Goal: Task Accomplishment & Management: Manage account settings

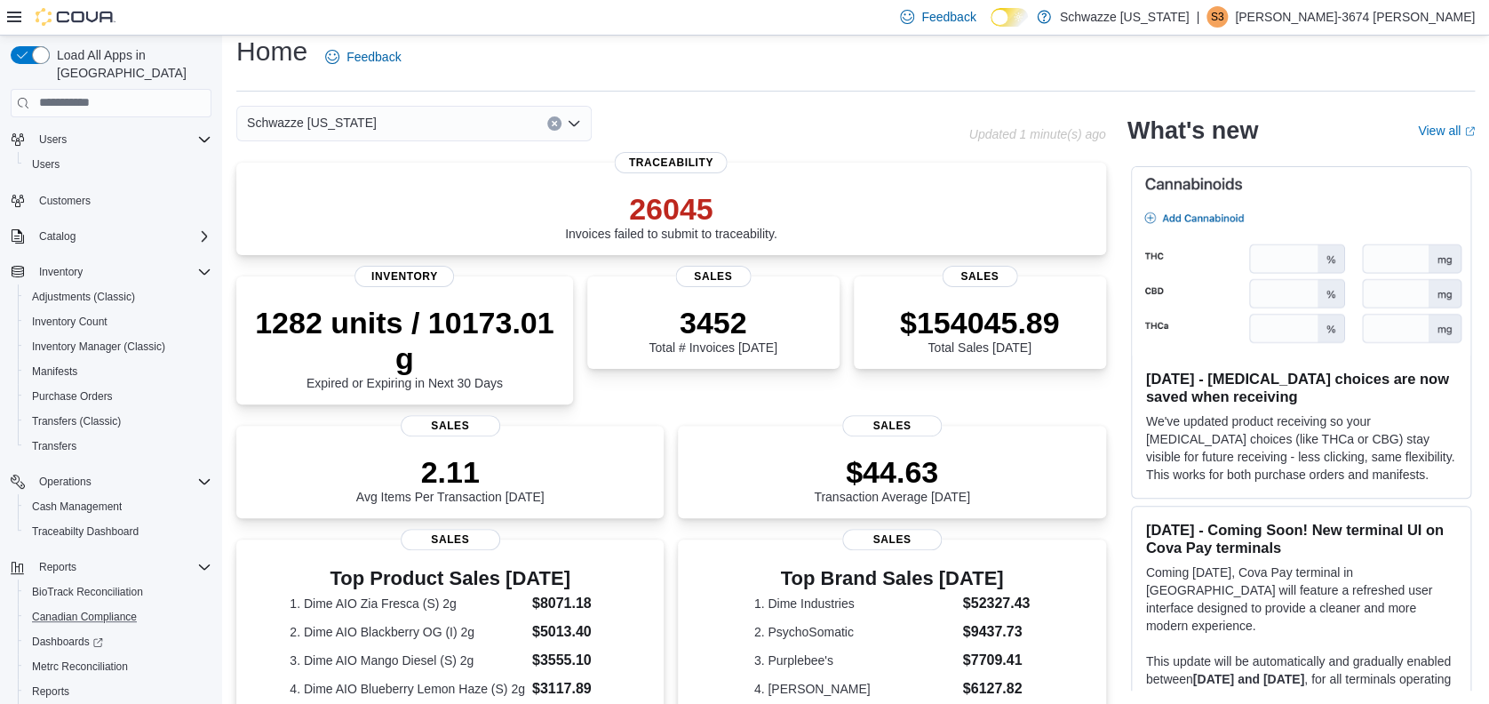
scroll to position [101, 0]
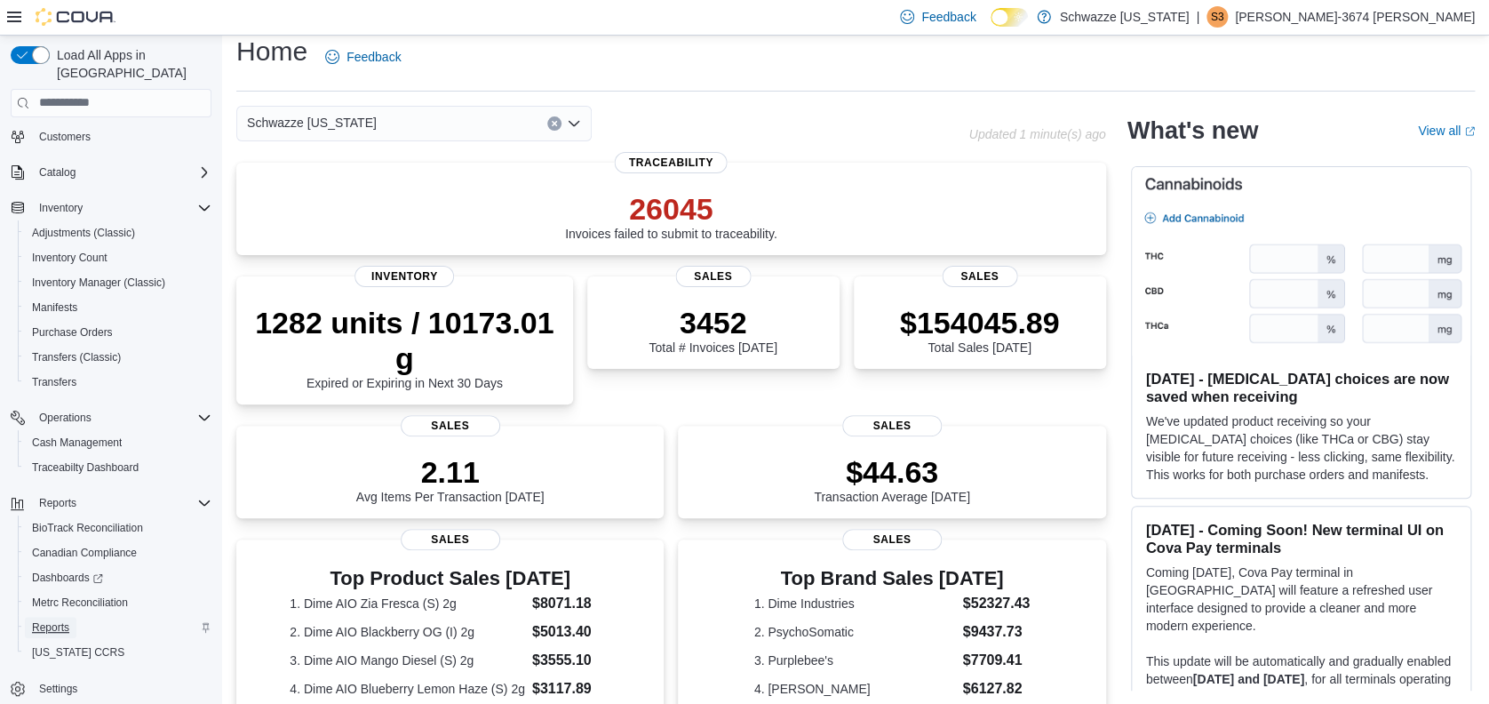
click at [68, 620] on span "Reports" at bounding box center [50, 627] width 37 height 14
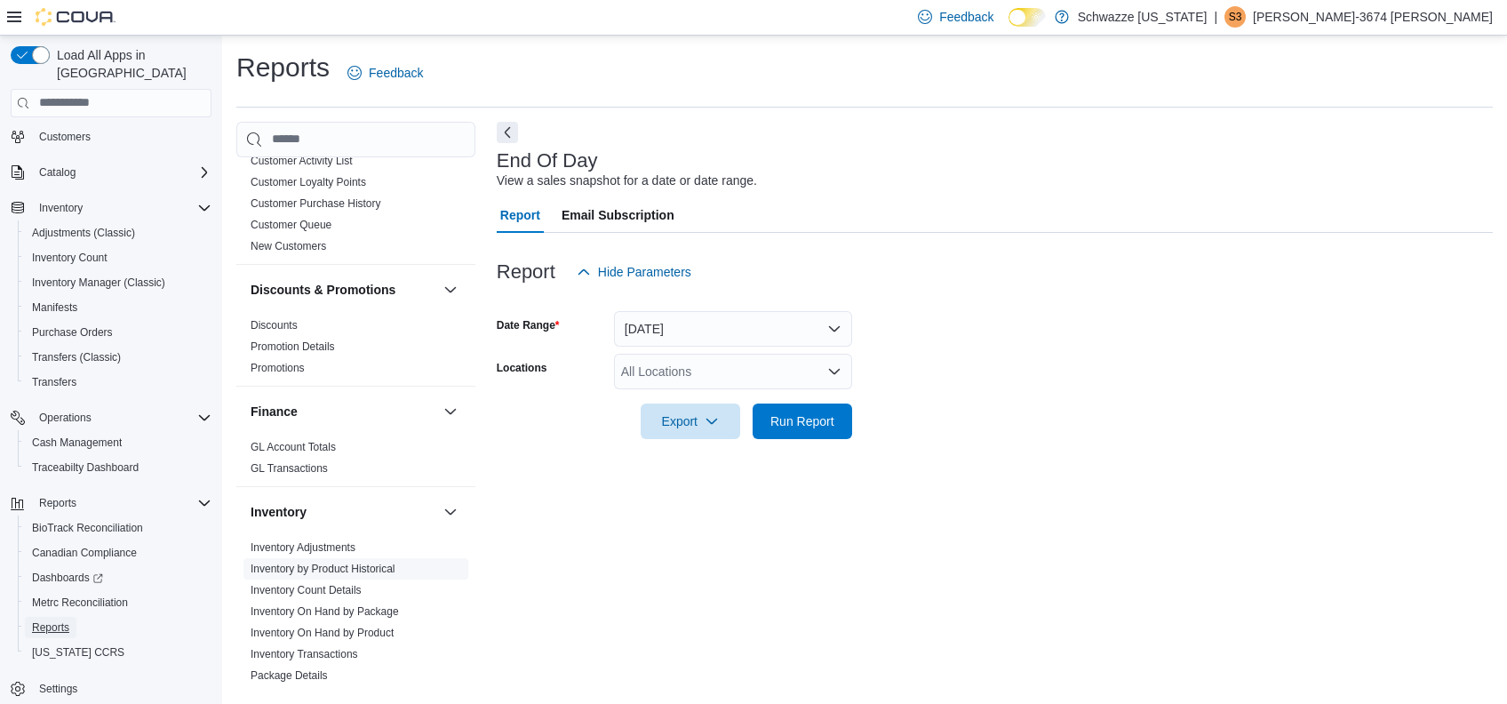
scroll to position [355, 0]
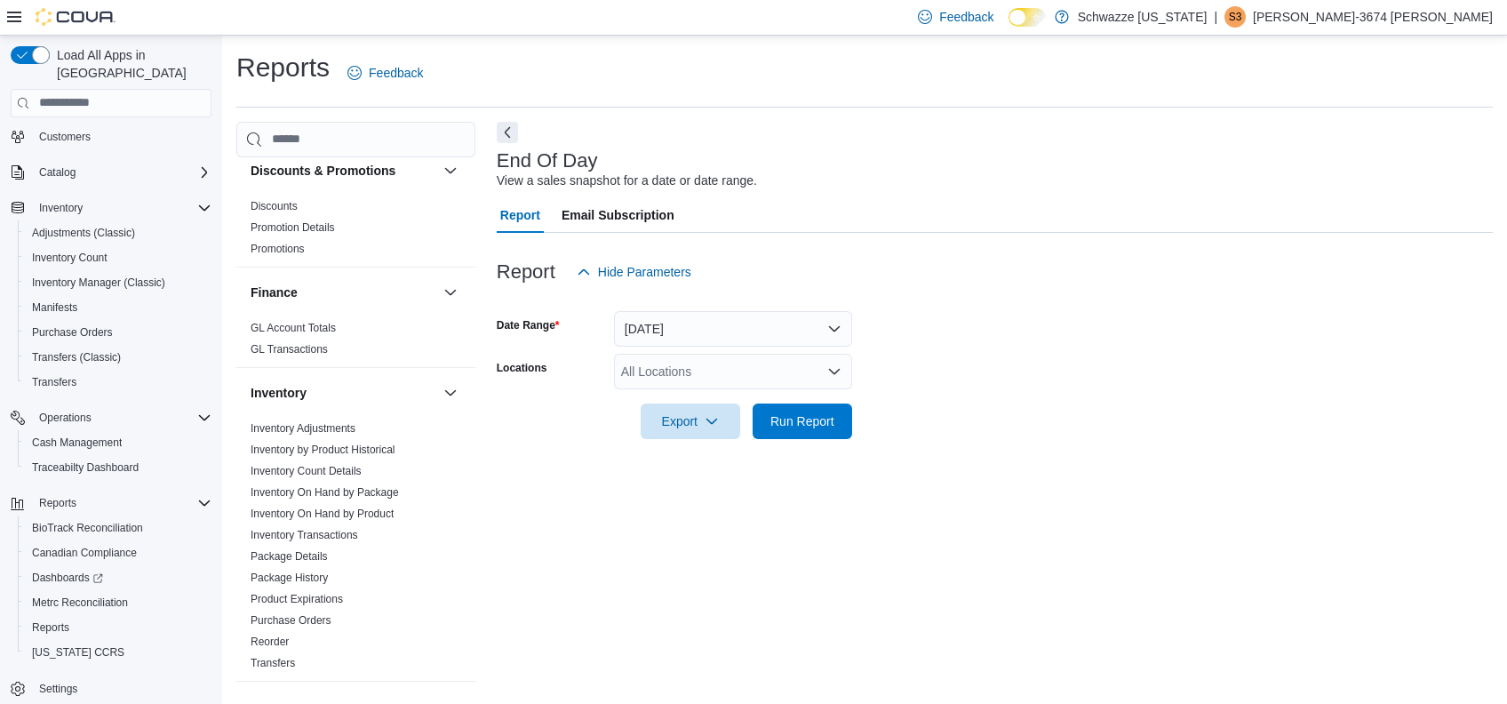
click at [729, 377] on div "All Locations" at bounding box center [733, 372] width 238 height 36
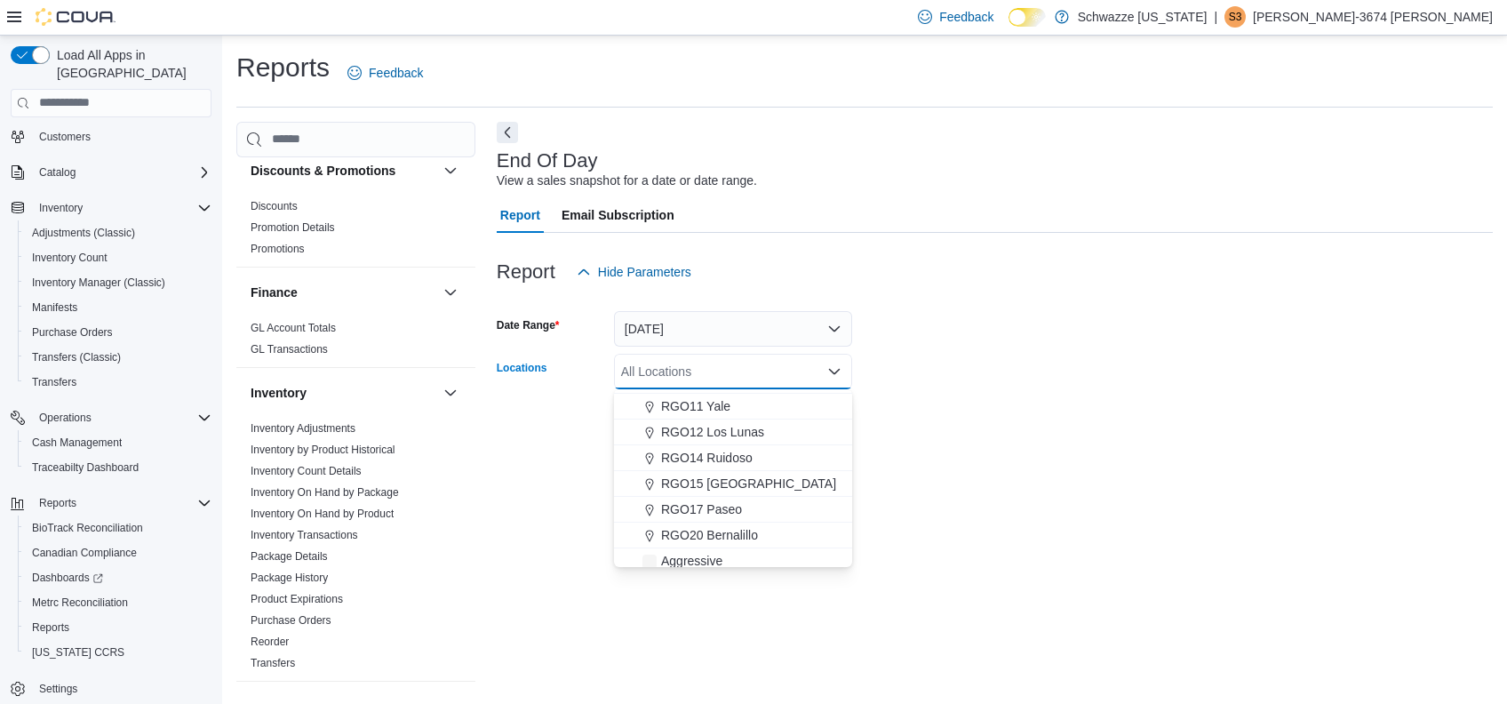
scroll to position [711, 0]
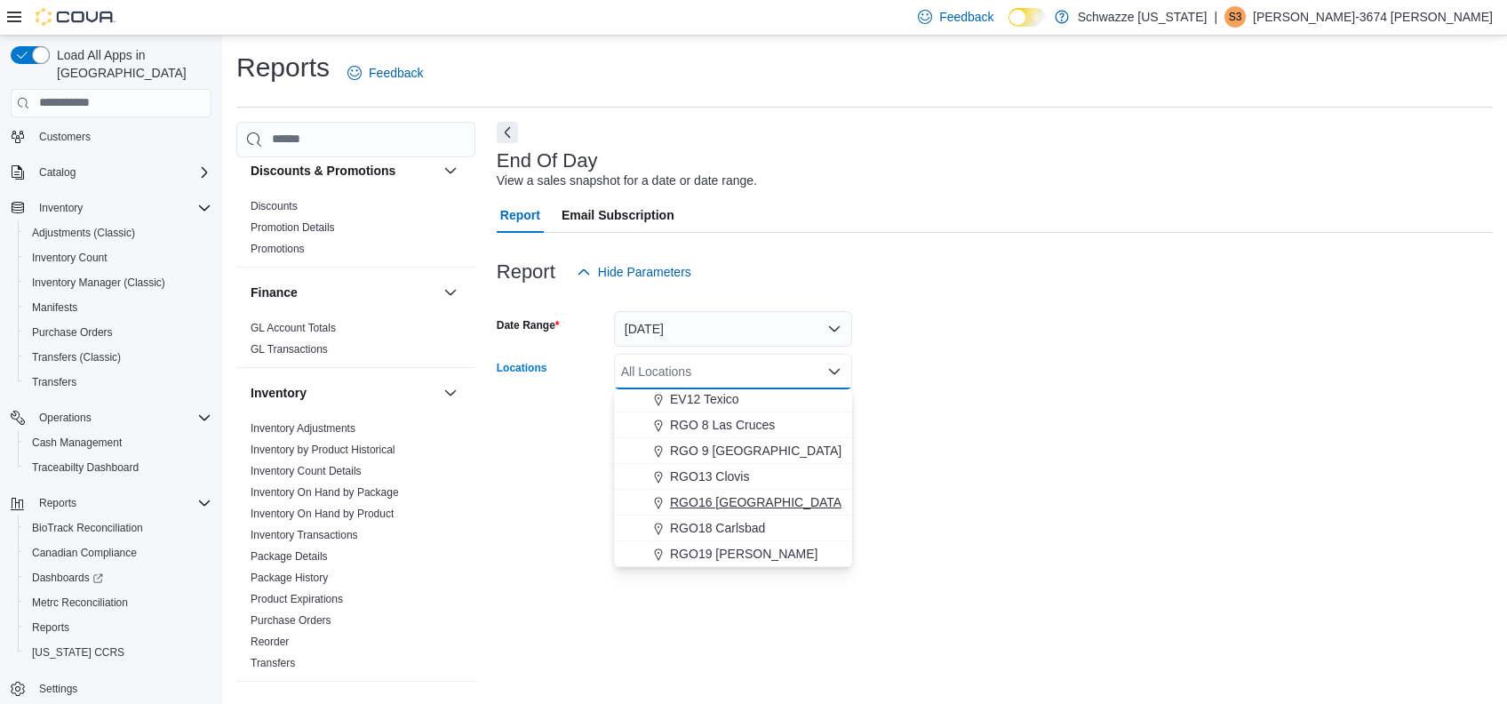
click at [704, 504] on span "RGO16 [GEOGRAPHIC_DATA]" at bounding box center [757, 502] width 175 height 18
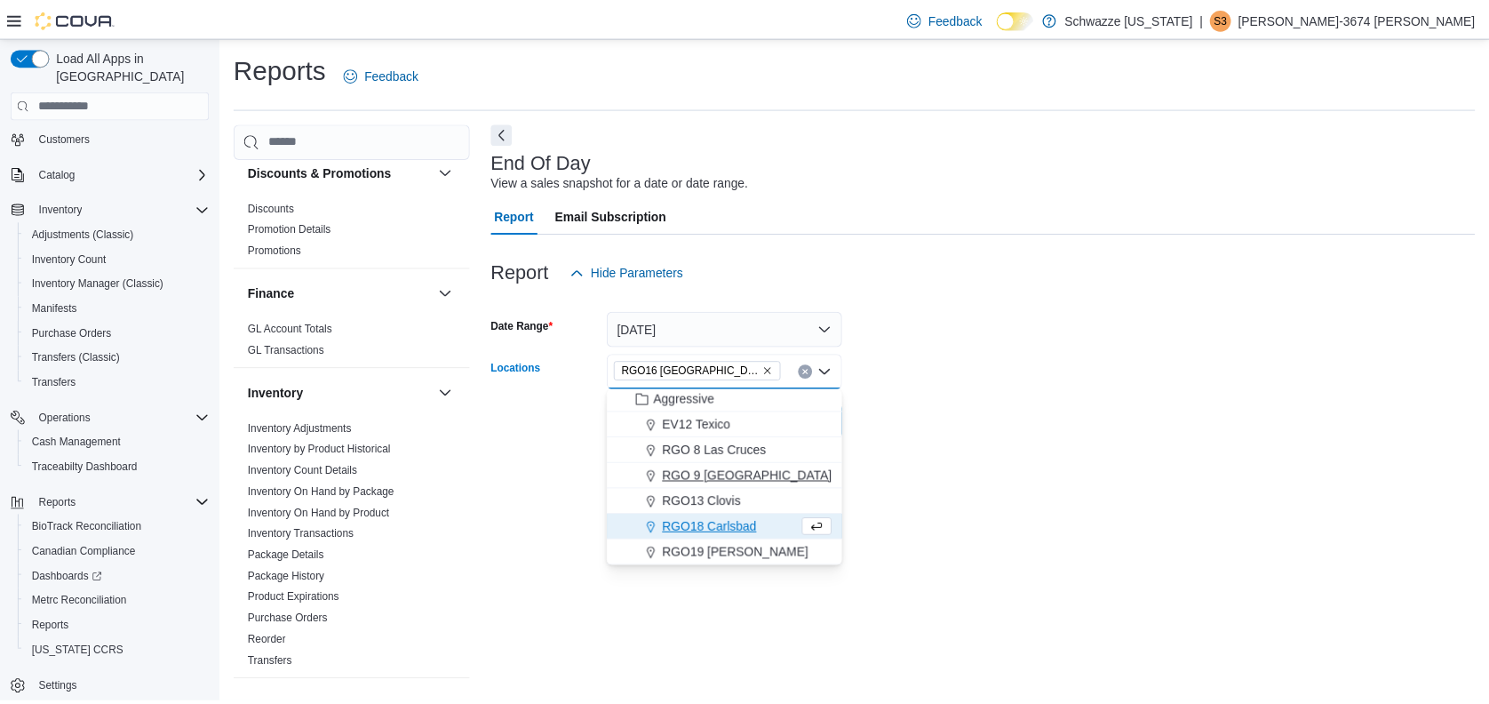
scroll to position [853, 0]
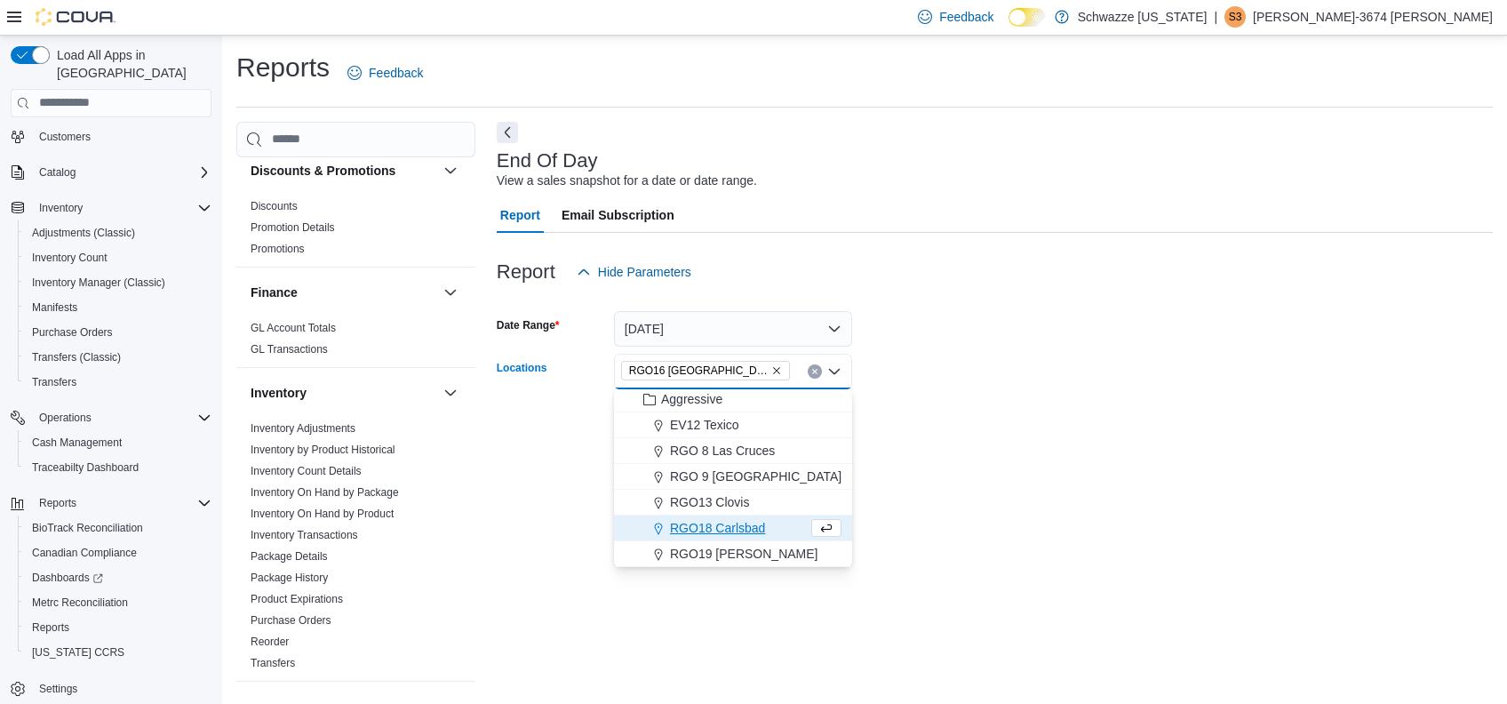
click at [1044, 473] on div "End Of Day View a sales snapshot for a date or date range. Report Email Subscri…" at bounding box center [995, 403] width 996 height 563
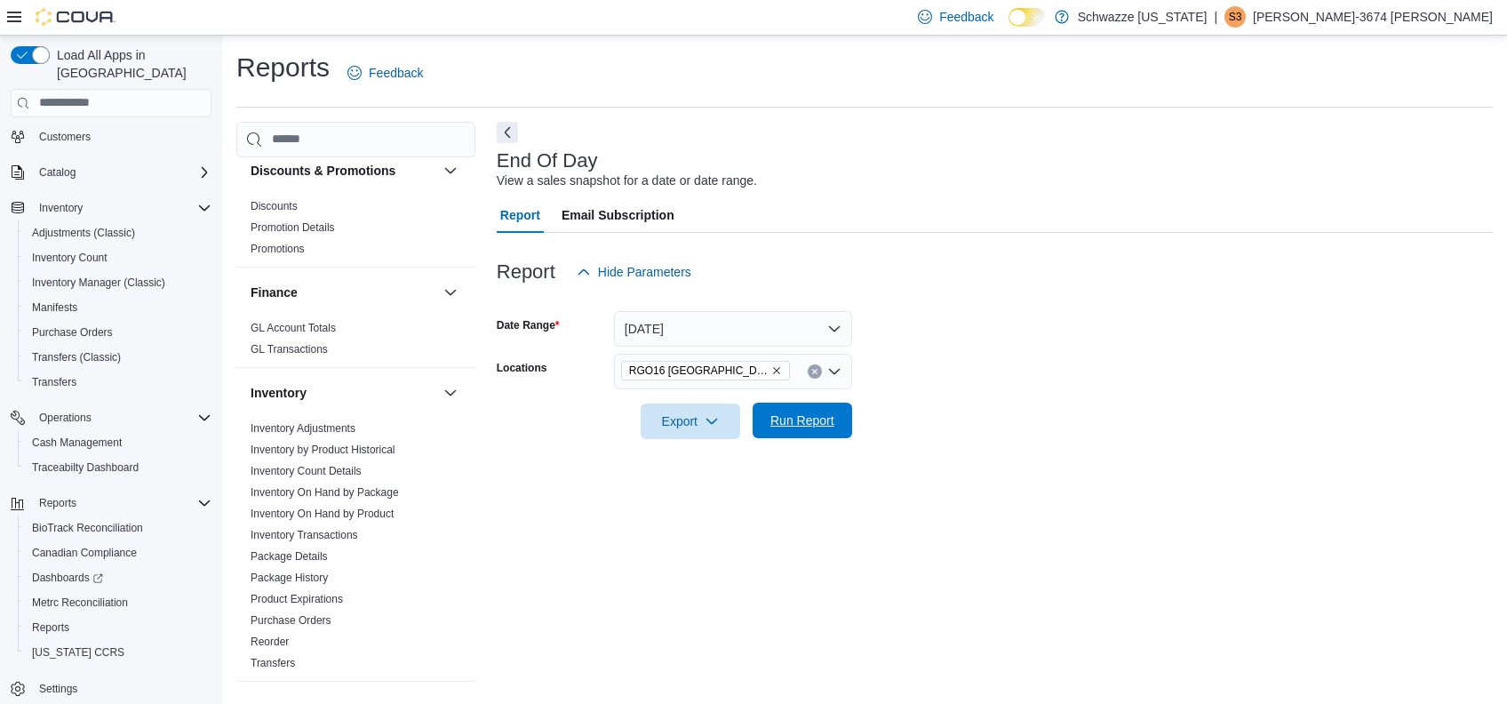
click at [847, 418] on button "Run Report" at bounding box center [801, 420] width 99 height 36
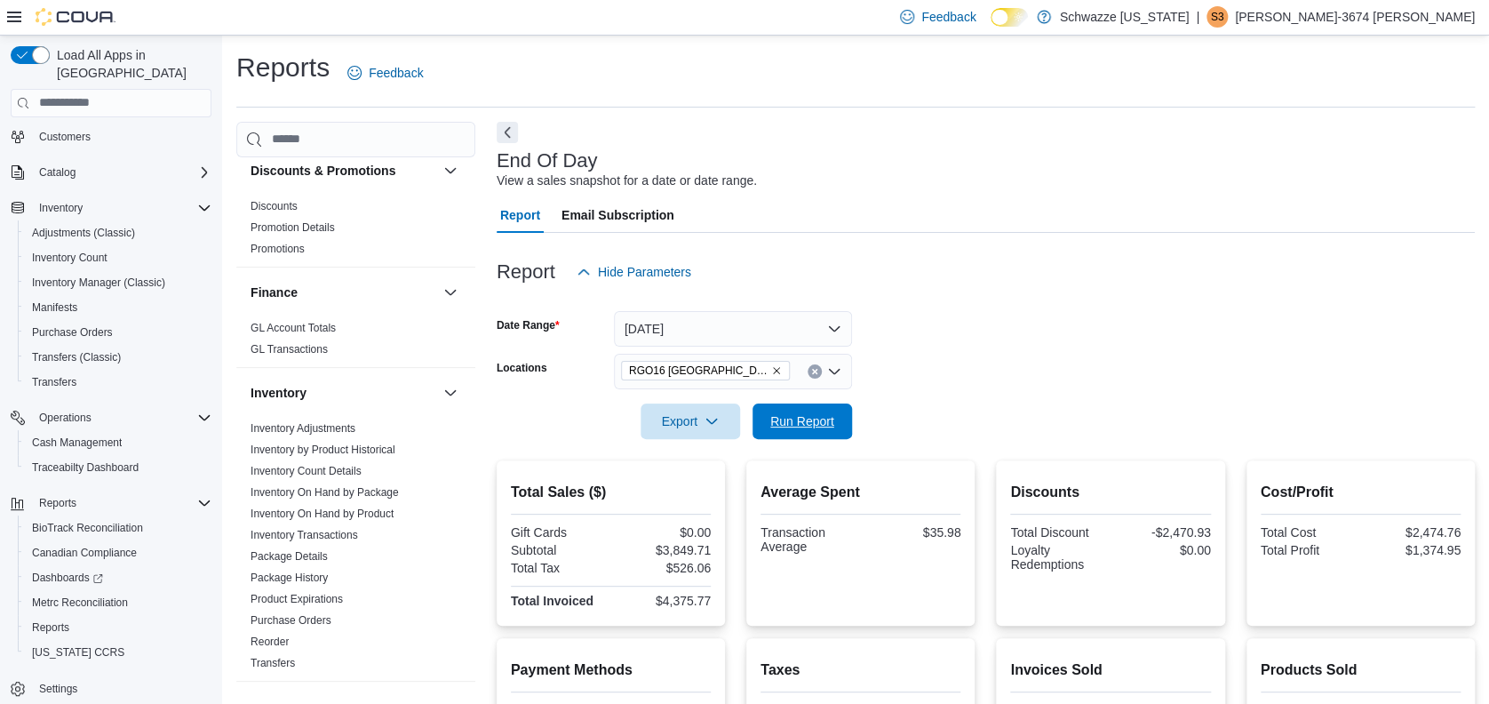
drag, startPoint x: 837, startPoint y: 416, endPoint x: 819, endPoint y: 310, distance: 107.2
click at [837, 416] on span "Run Report" at bounding box center [802, 421] width 78 height 36
click at [815, 412] on span "Run Report" at bounding box center [802, 420] width 64 height 18
click at [101, 432] on span "Cash Management" at bounding box center [77, 442] width 90 height 21
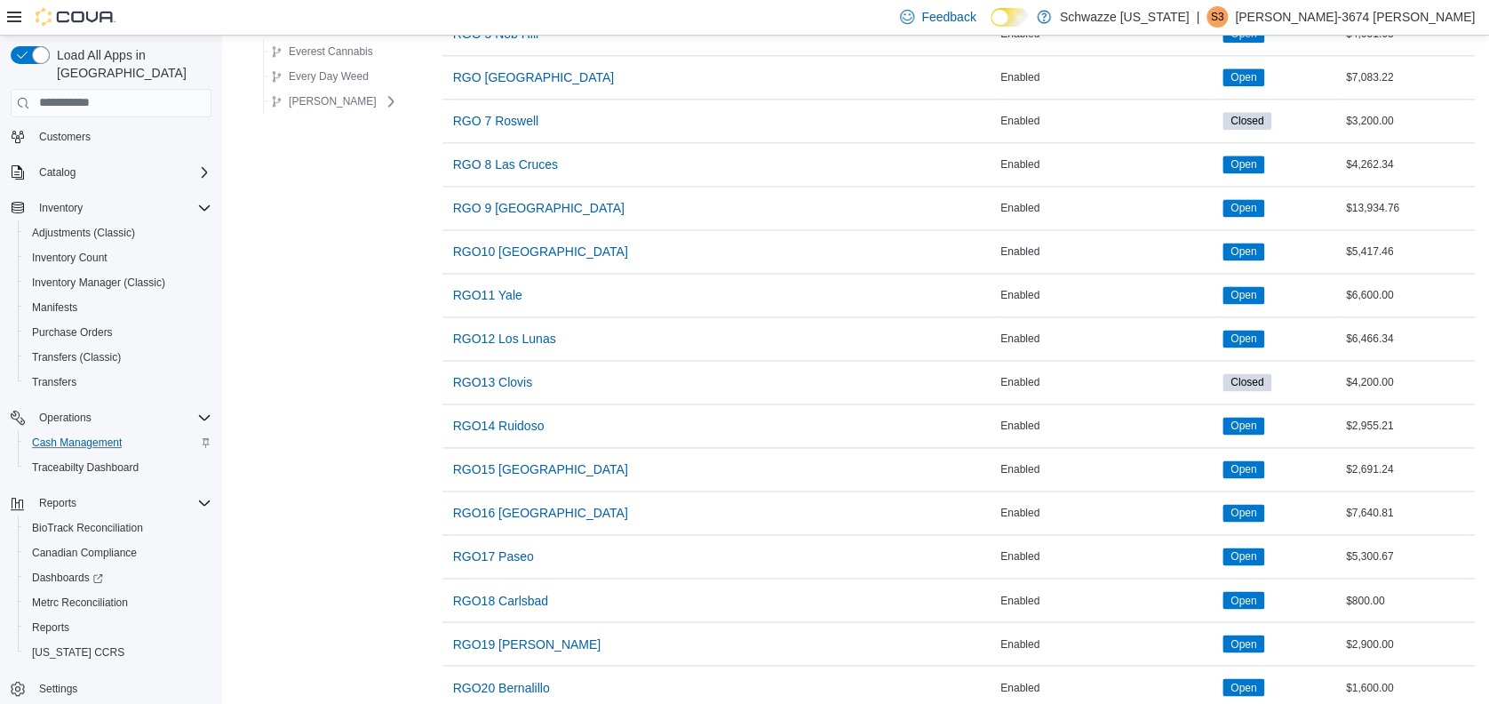
scroll to position [1128, 0]
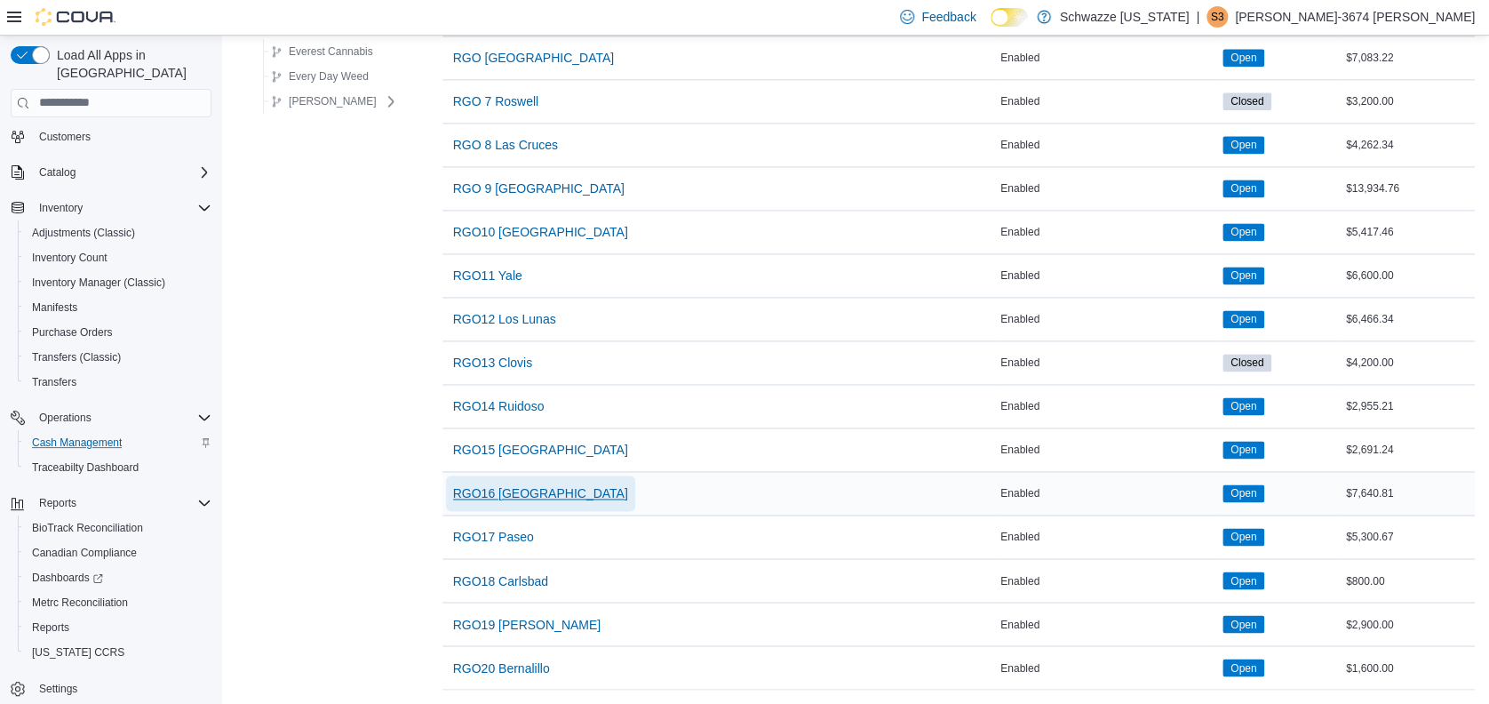
click at [484, 484] on span "RGO16 [GEOGRAPHIC_DATA]" at bounding box center [540, 493] width 175 height 18
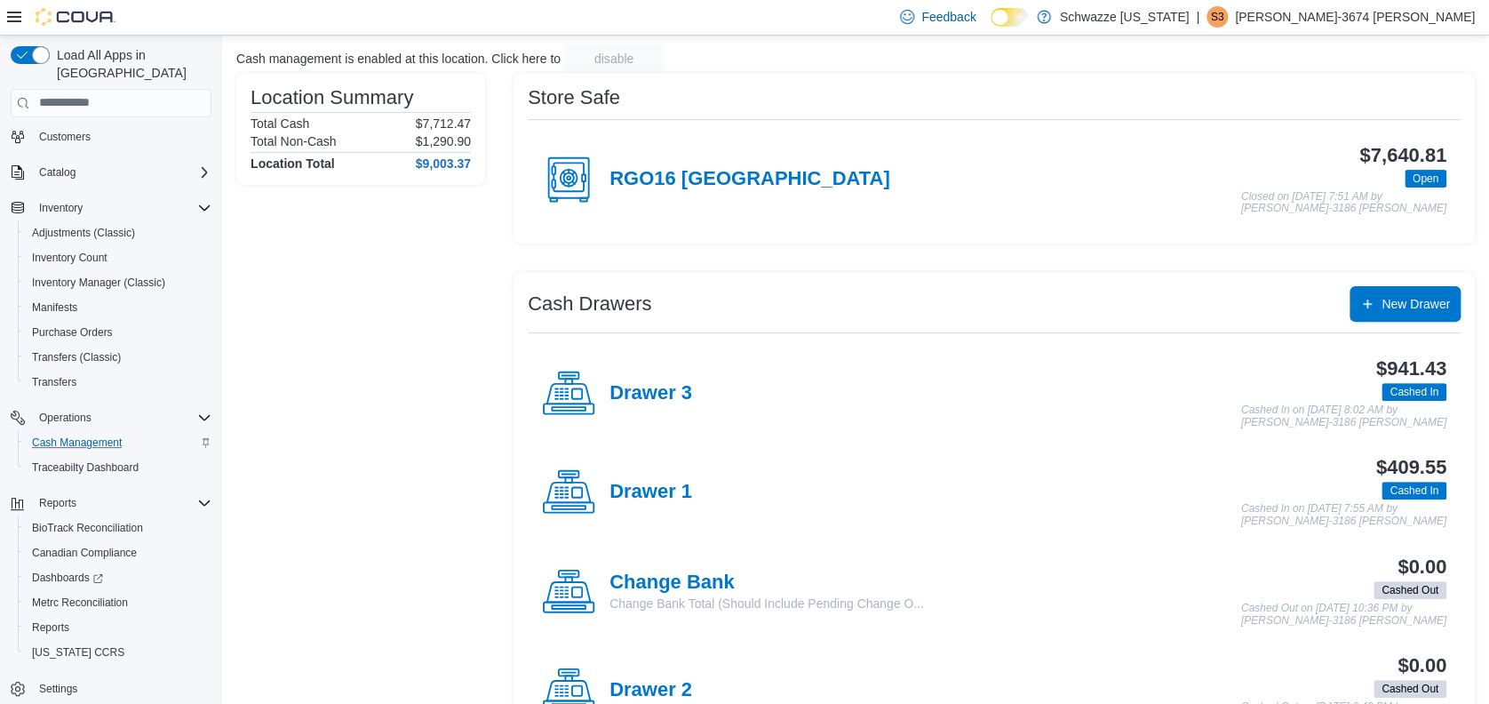
scroll to position [236, 0]
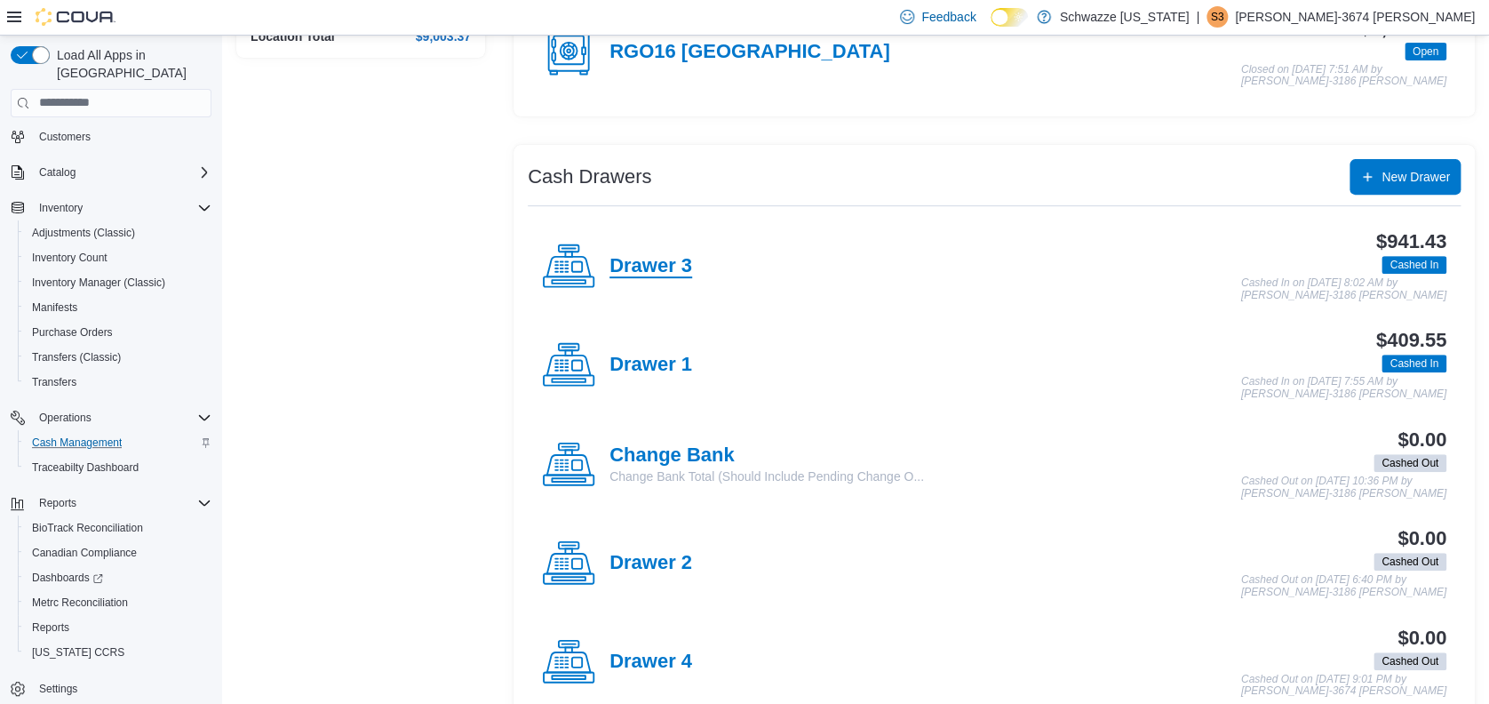
click at [636, 255] on h4 "Drawer 3" at bounding box center [650, 266] width 83 height 23
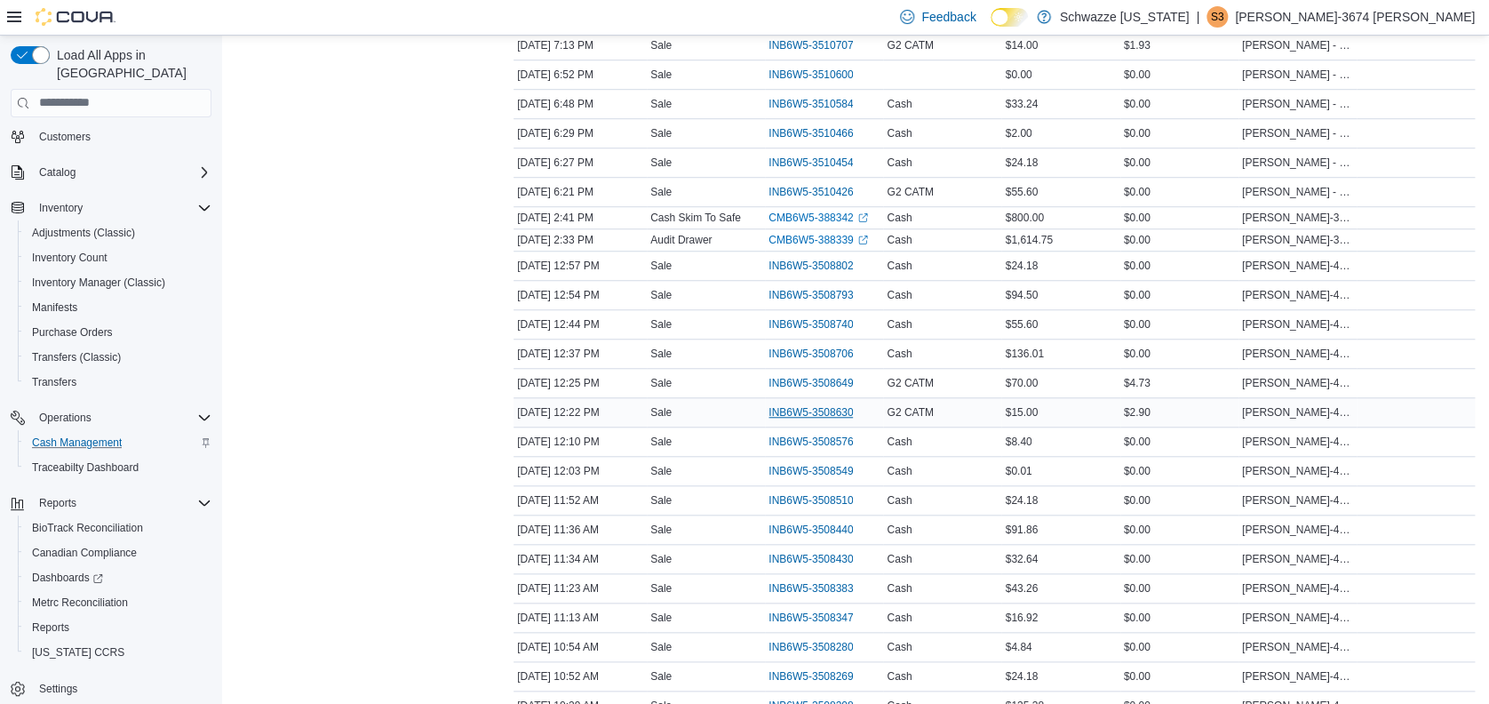
scroll to position [592, 0]
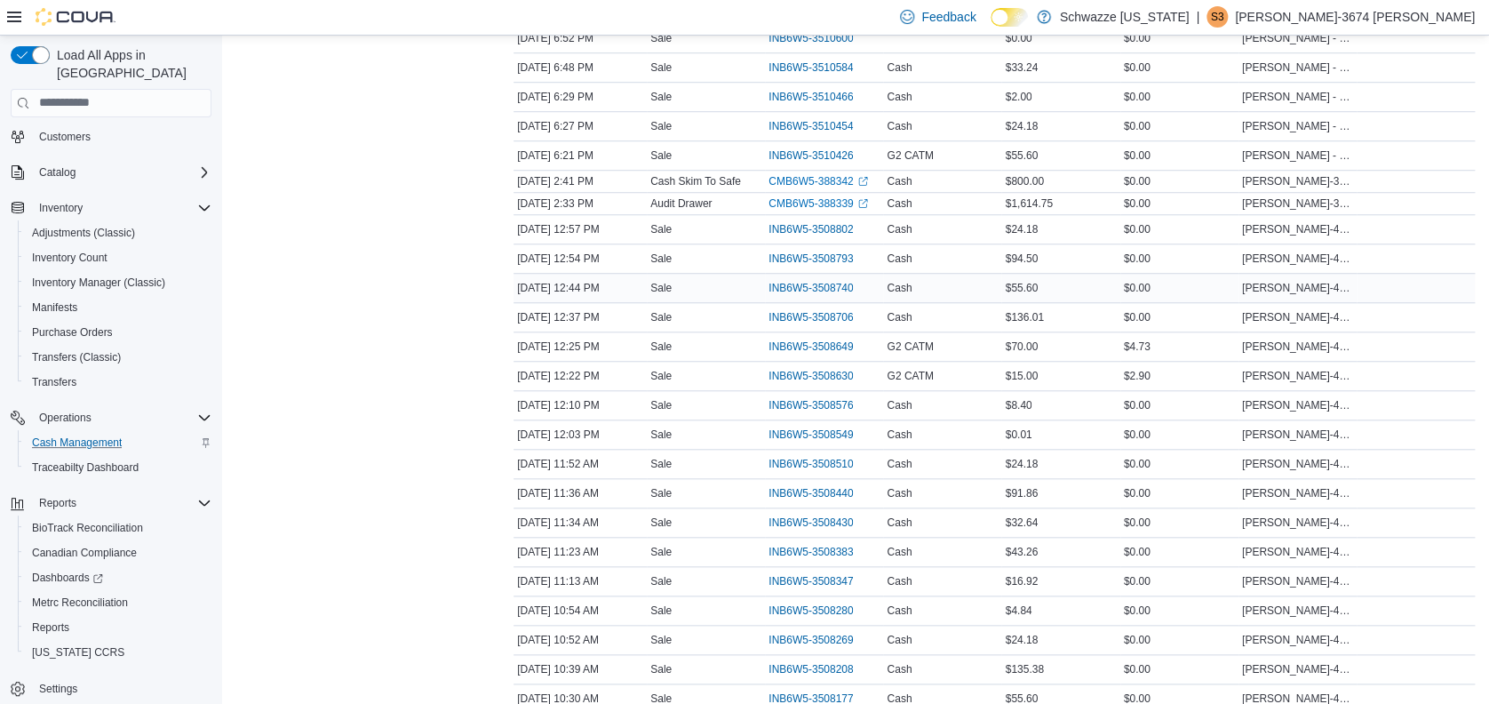
click at [608, 286] on div "[DATE] 12:44 PM" at bounding box center [579, 287] width 133 height 21
click at [792, 283] on span "INB6W5-3508740" at bounding box center [810, 288] width 84 height 14
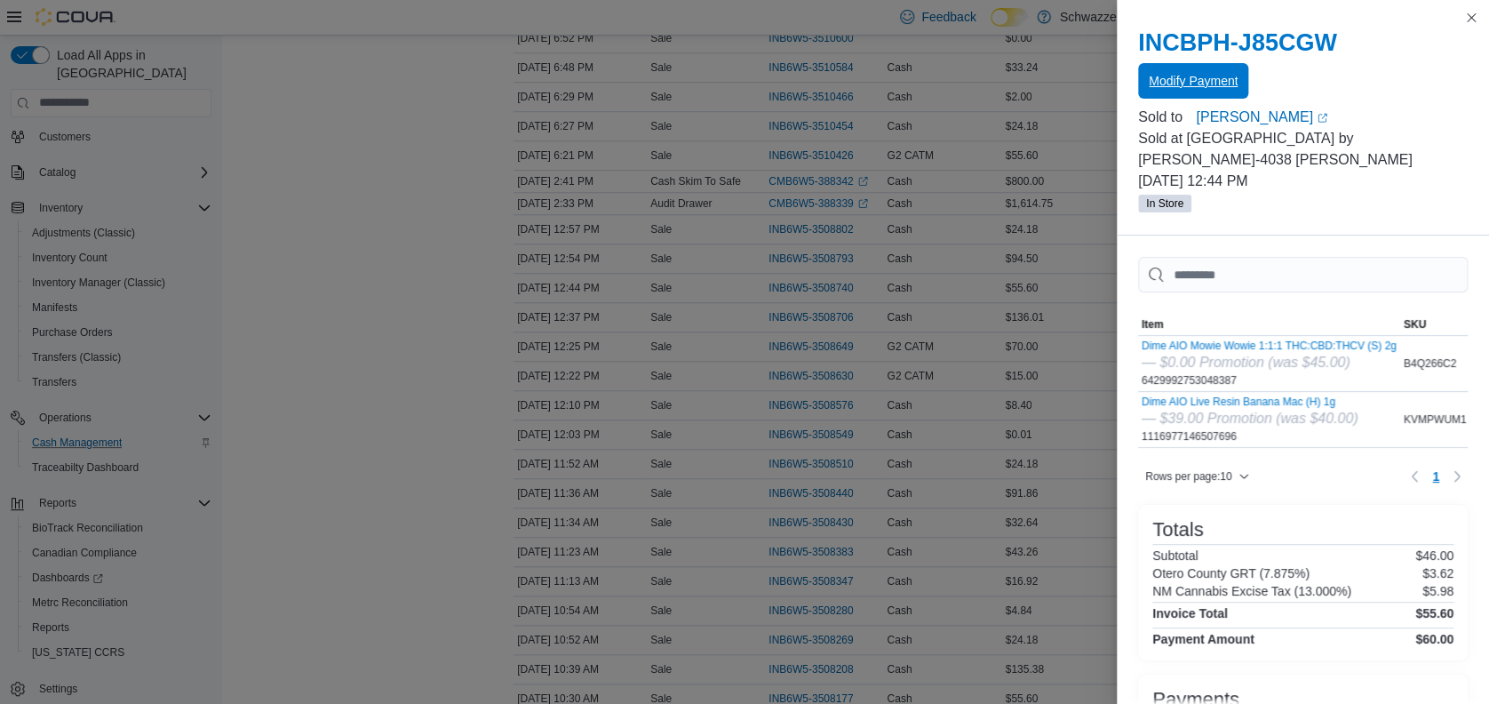
click at [1173, 91] on span "Modify Payment" at bounding box center [1193, 81] width 89 height 36
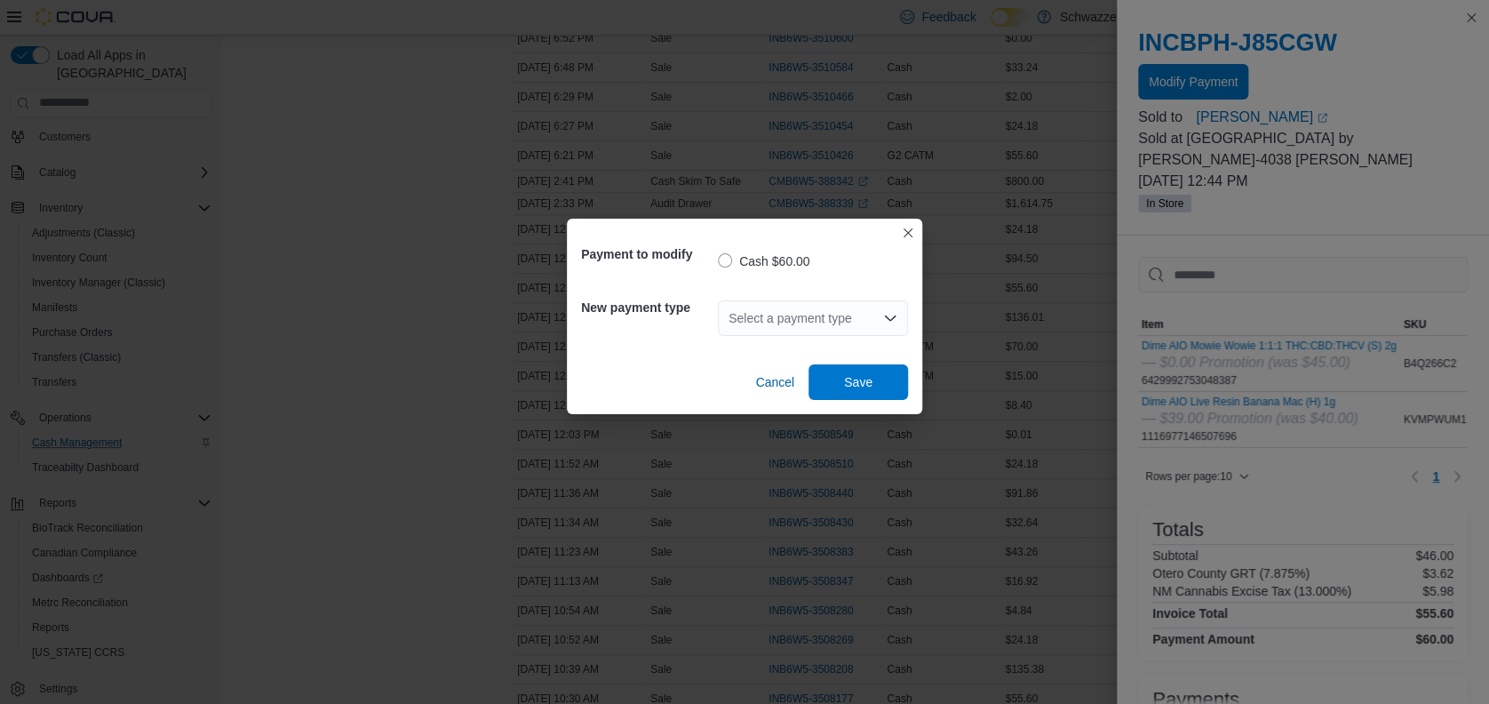
click at [875, 300] on div "Select a payment type" at bounding box center [813, 318] width 190 height 36
click at [786, 346] on span "Cash" at bounding box center [823, 349] width 147 height 18
click at [861, 375] on span "Save" at bounding box center [858, 381] width 28 height 18
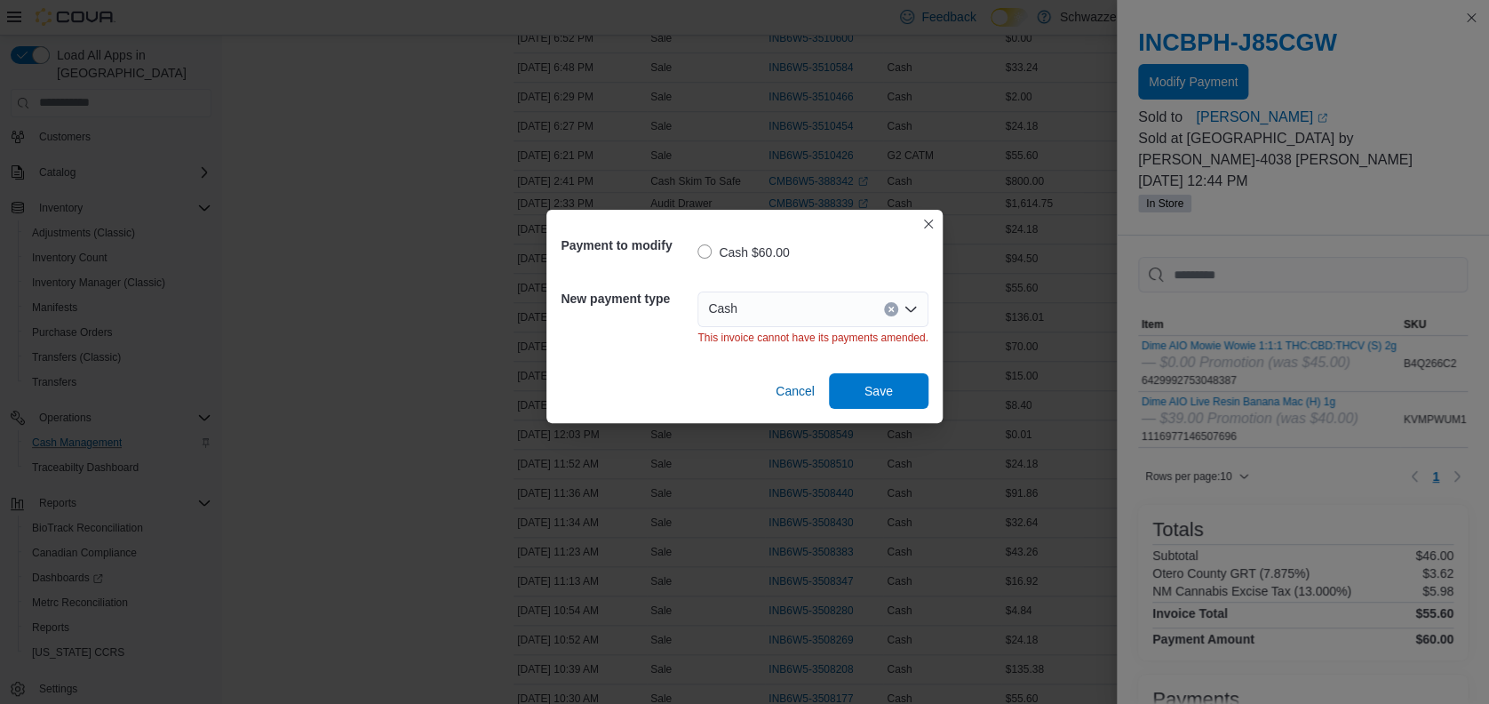
scroll to position [0, 0]
click at [806, 398] on span "Cancel" at bounding box center [795, 391] width 39 height 18
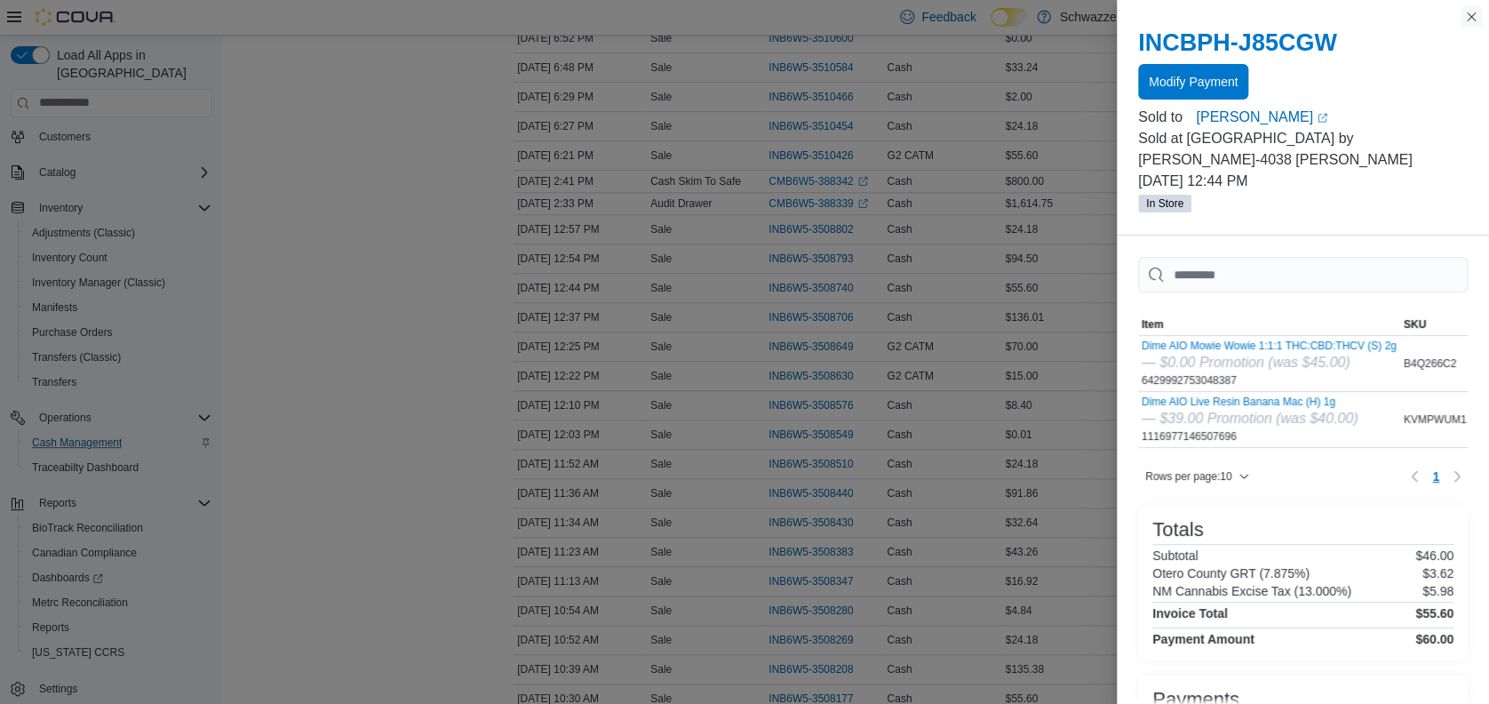
click at [1473, 14] on button "Close this dialog" at bounding box center [1470, 16] width 21 height 21
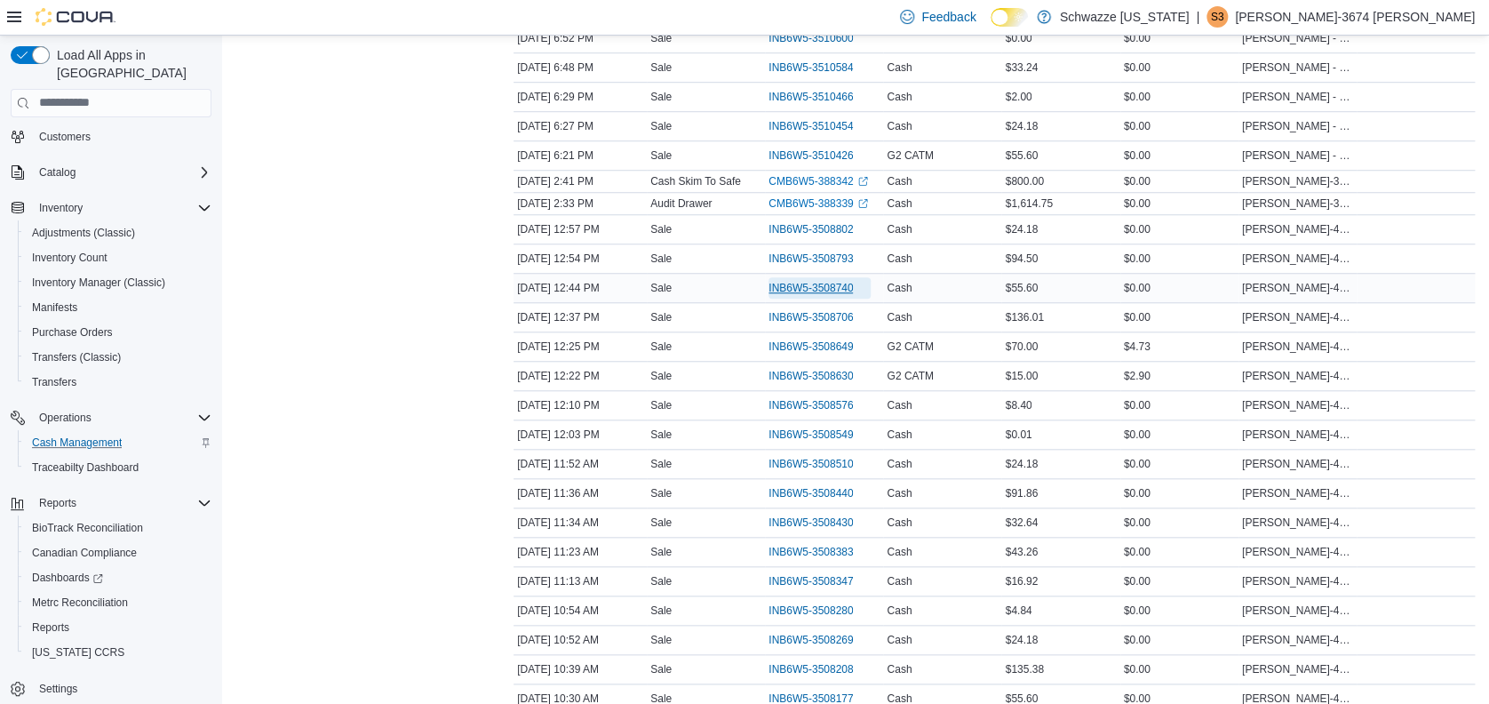
click at [816, 282] on span "INB6W5-3508740" at bounding box center [810, 288] width 84 height 14
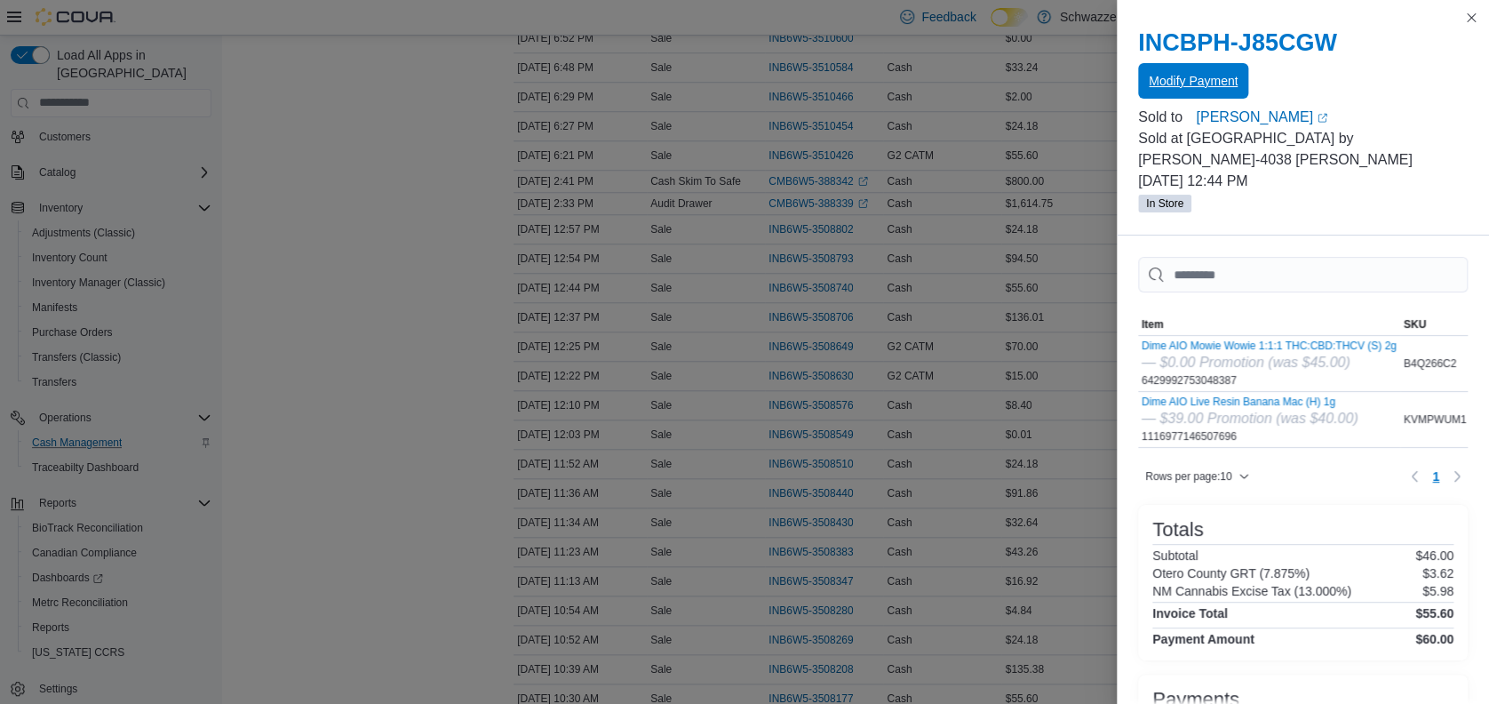
click at [1200, 84] on span "Modify Payment" at bounding box center [1193, 81] width 89 height 18
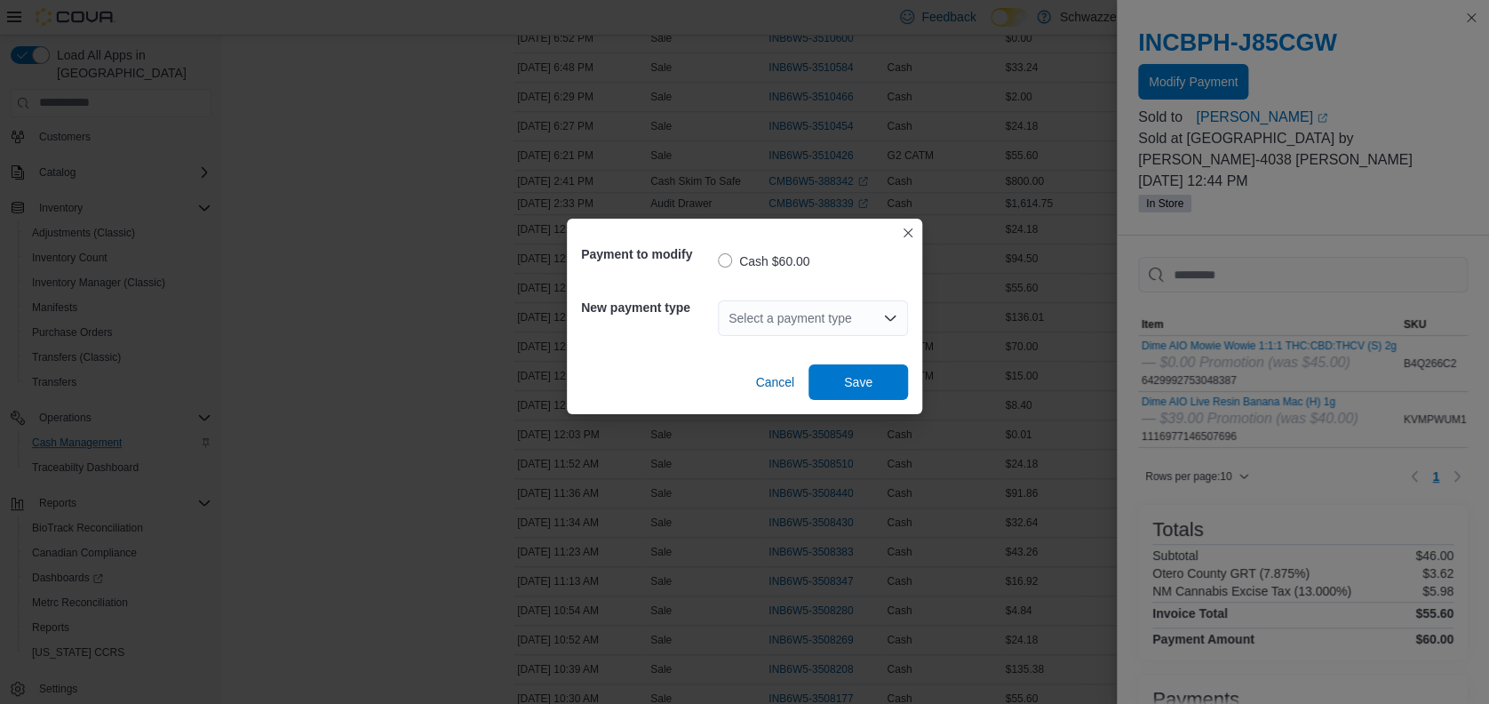
click at [791, 309] on div "Select a payment type" at bounding box center [813, 318] width 190 height 36
click at [796, 370] on span "G2 CATM" at bounding box center [823, 375] width 147 height 18
click at [838, 373] on span "Save" at bounding box center [858, 381] width 78 height 36
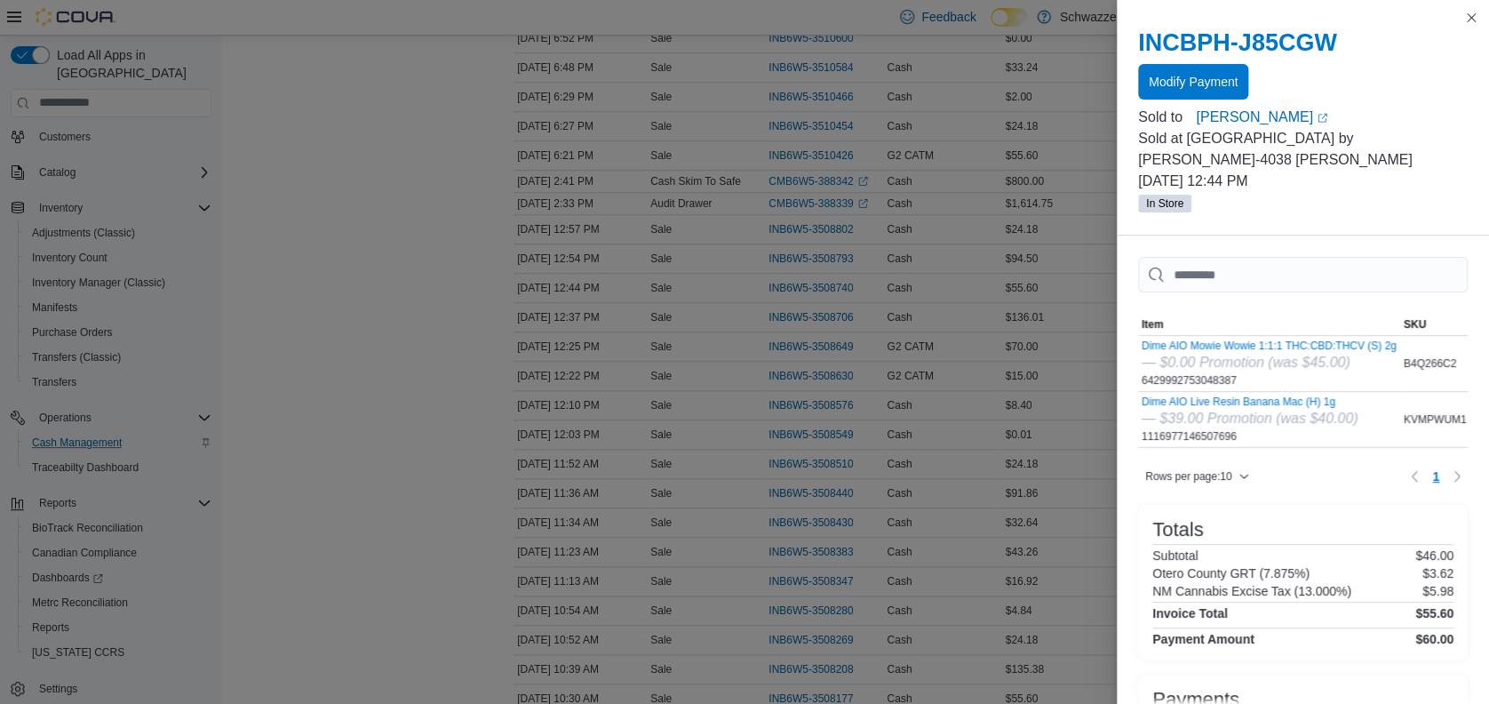
drag, startPoint x: 318, startPoint y: 221, endPoint x: 327, endPoint y: 217, distance: 9.9
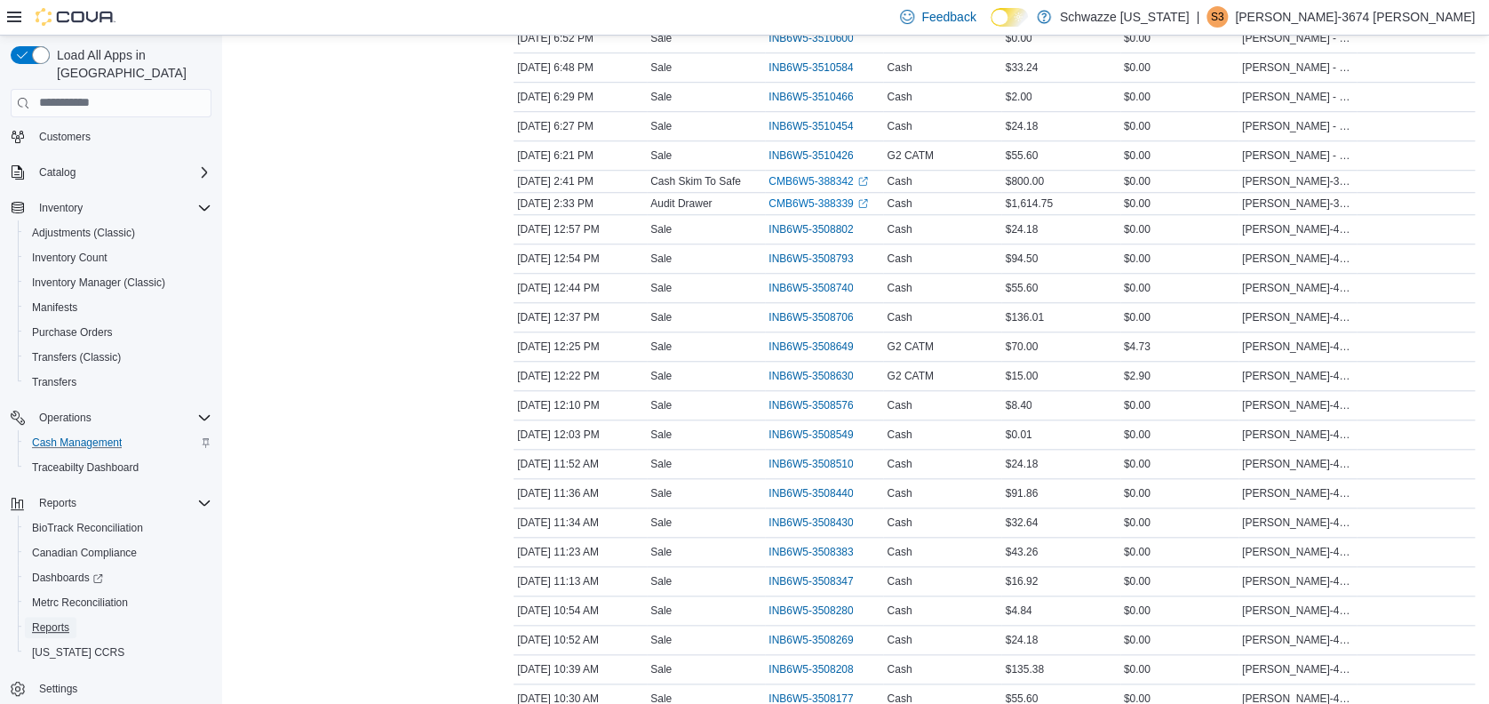
drag, startPoint x: 61, startPoint y: 605, endPoint x: 391, endPoint y: 8, distance: 681.9
click at [61, 620] on span "Reports" at bounding box center [50, 627] width 37 height 14
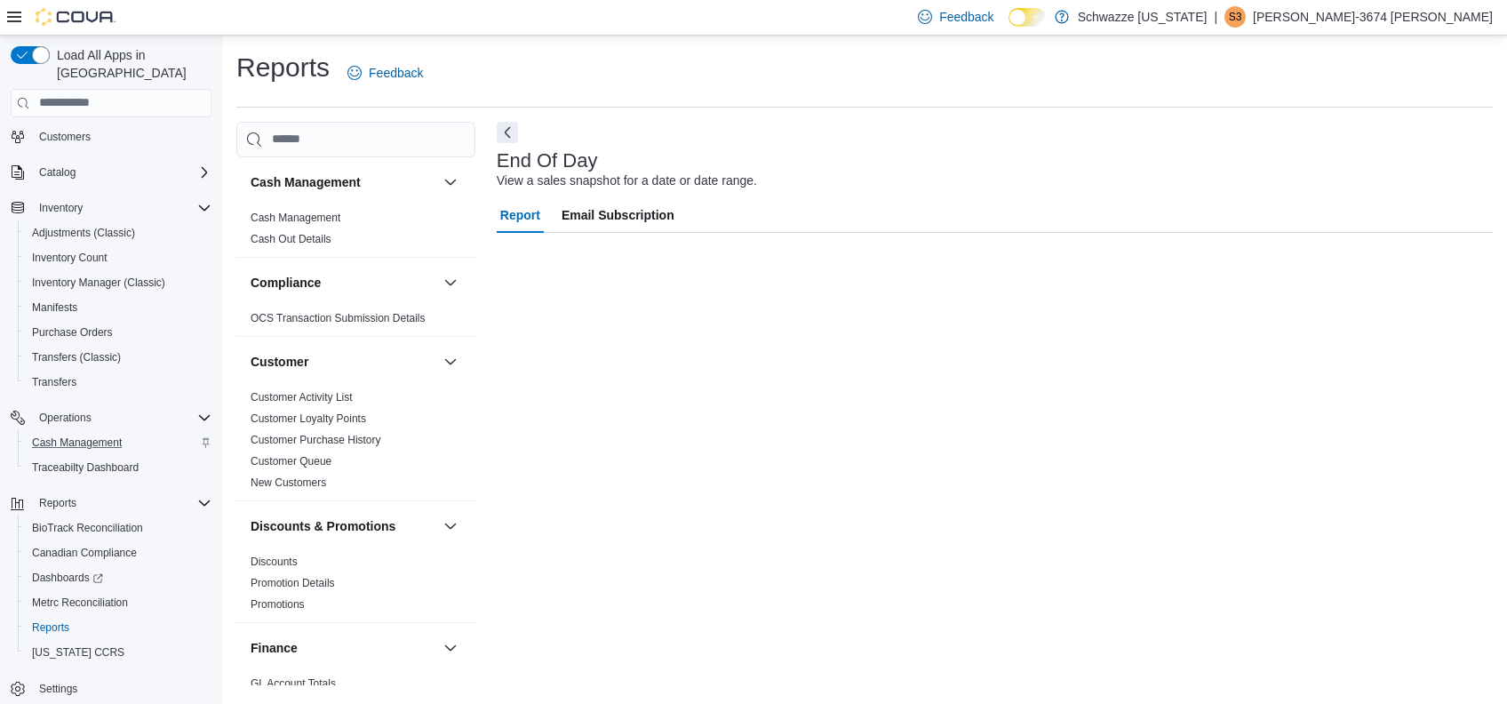
scroll to position [101, 0]
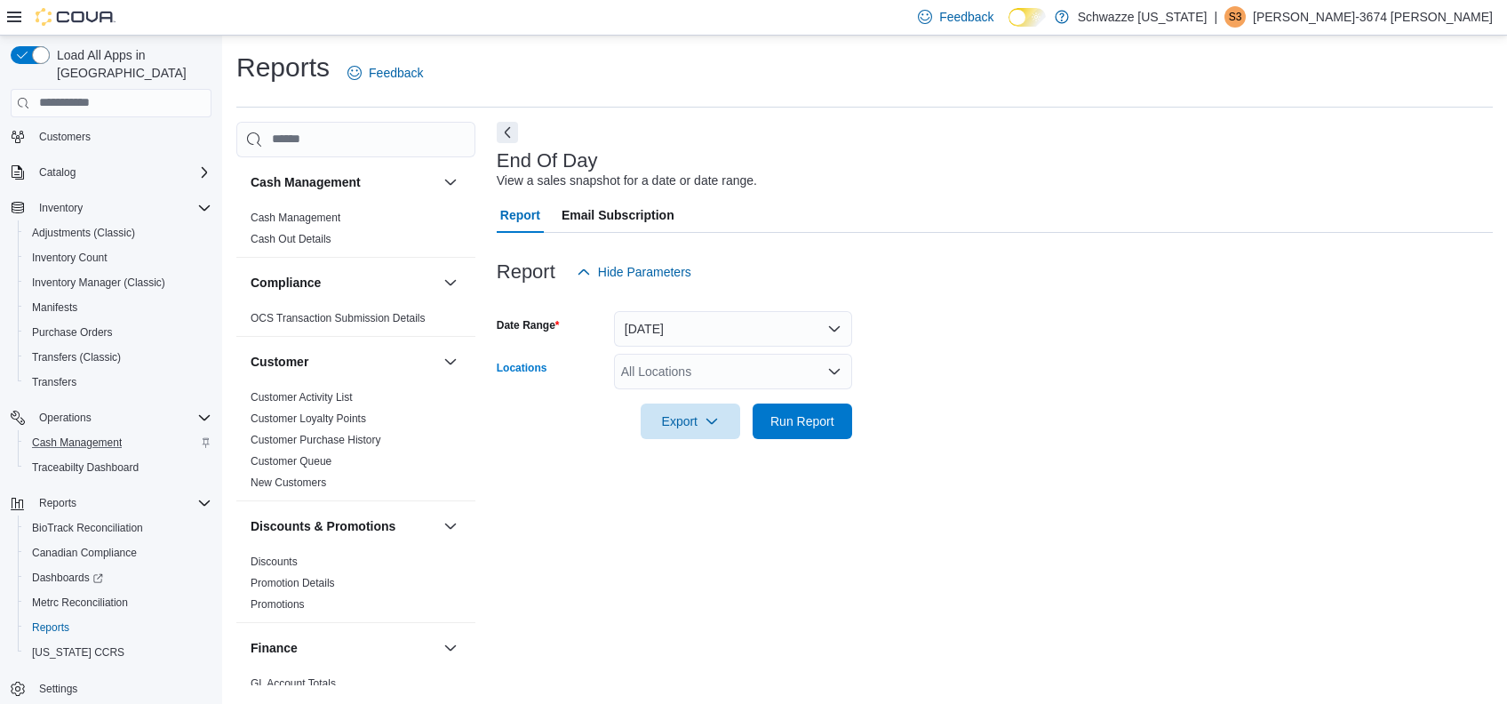
click at [760, 368] on div "All Locations" at bounding box center [733, 372] width 238 height 36
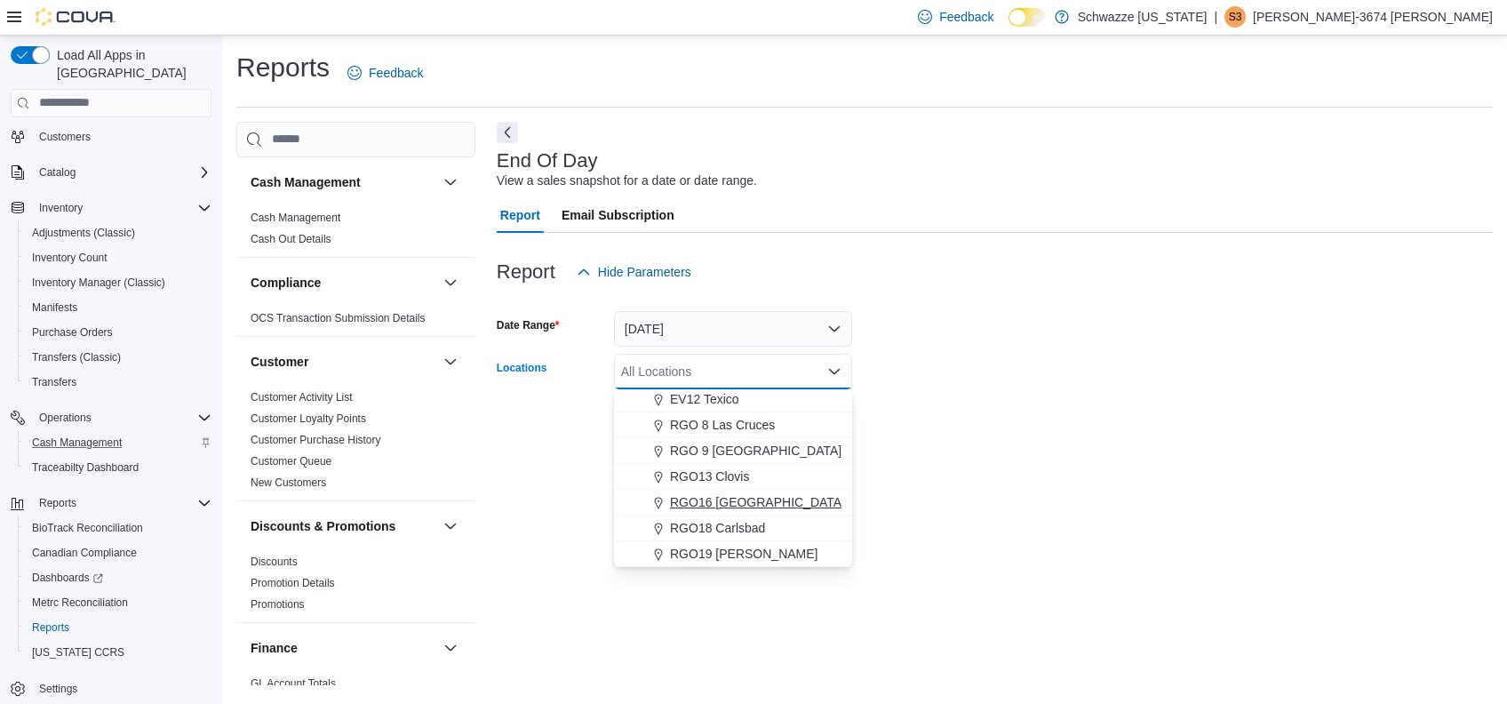
click at [727, 498] on span "RGO16 [GEOGRAPHIC_DATA]" at bounding box center [757, 502] width 175 height 18
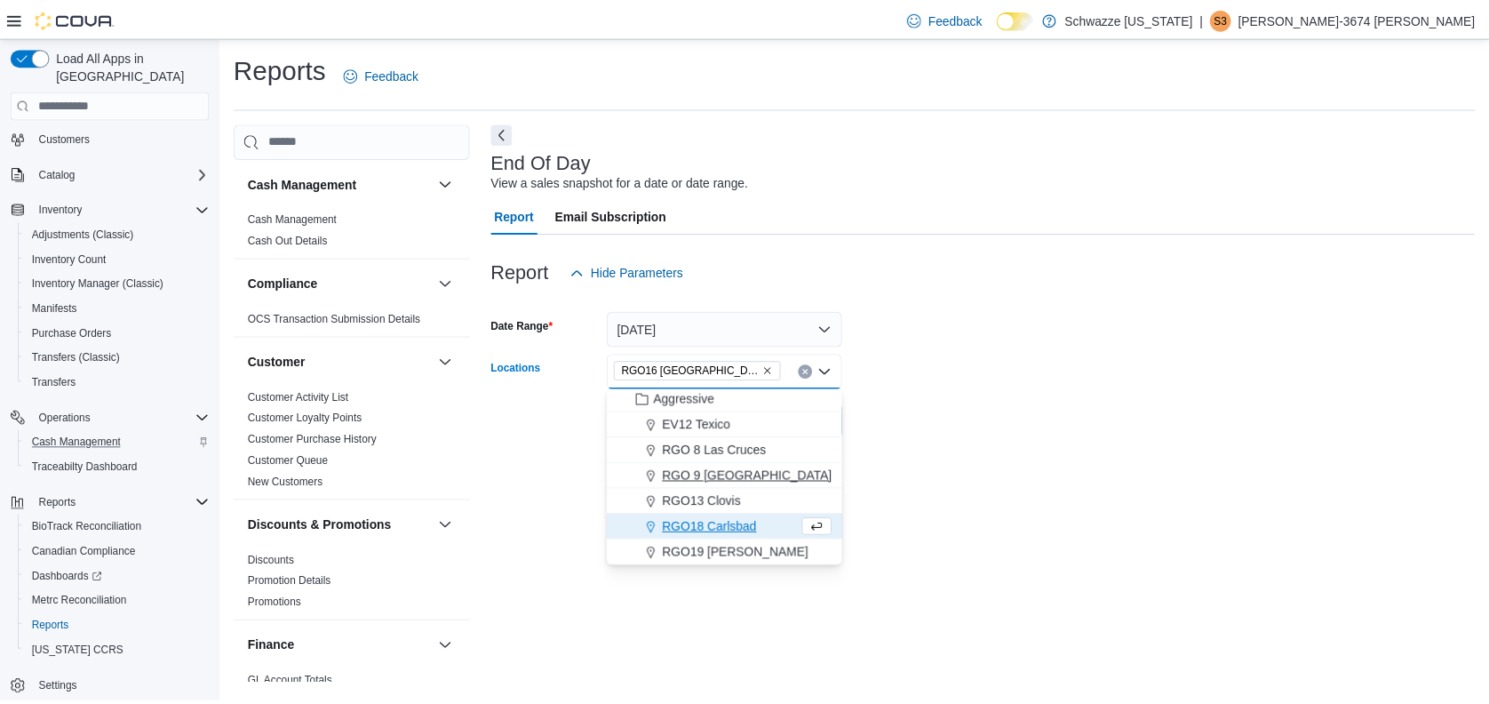
scroll to position [853, 0]
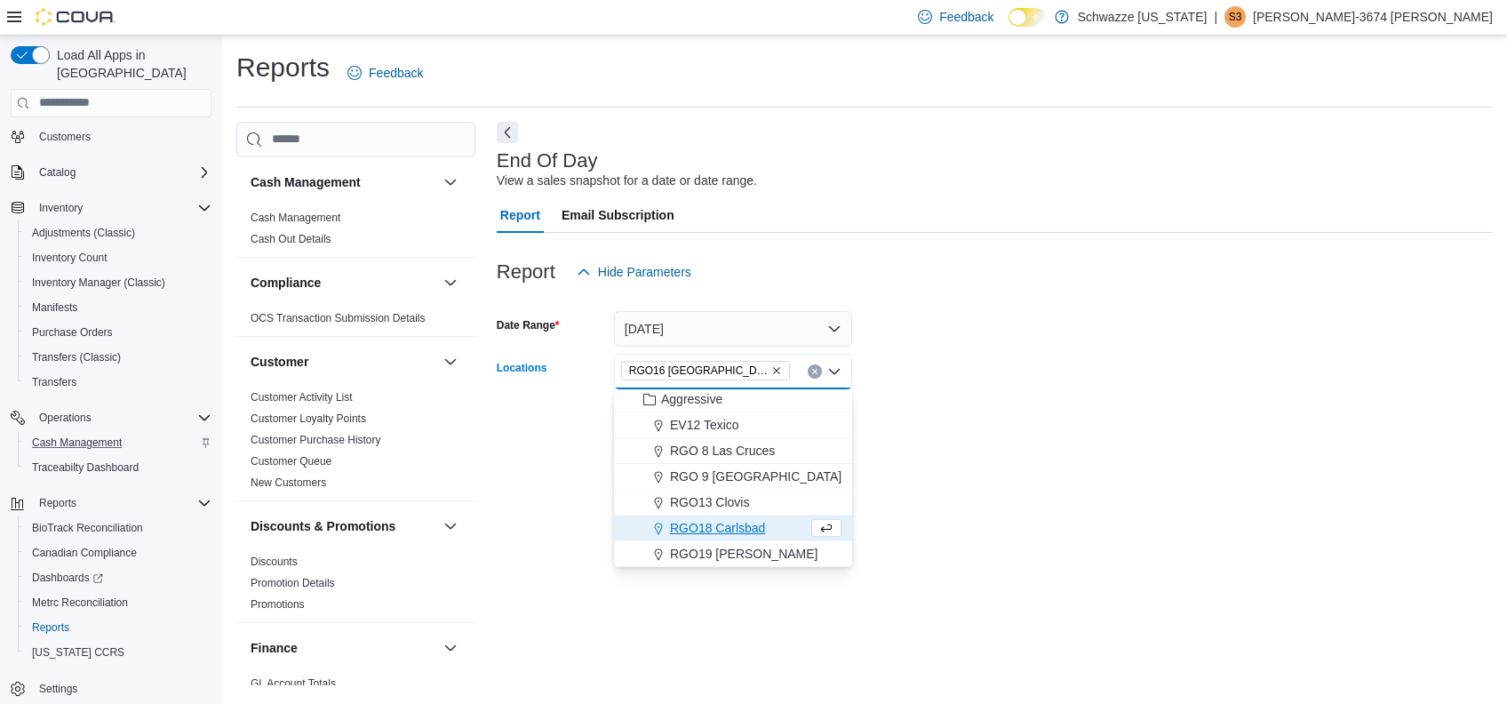
click at [965, 403] on form "Date Range [DATE] Locations RGO16 [GEOGRAPHIC_DATA] Combo box. Selected. RGO16 …" at bounding box center [995, 364] width 996 height 149
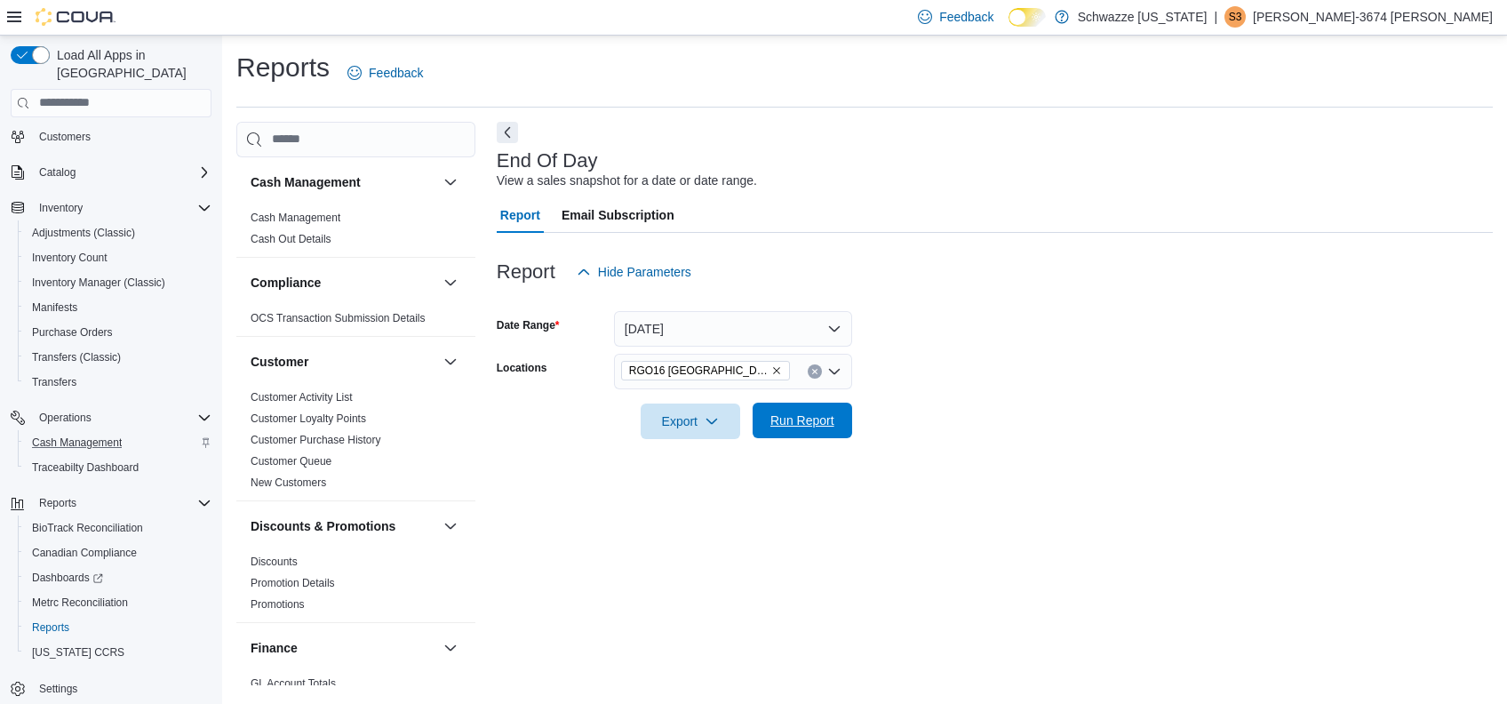
click at [832, 416] on span "Run Report" at bounding box center [802, 420] width 64 height 18
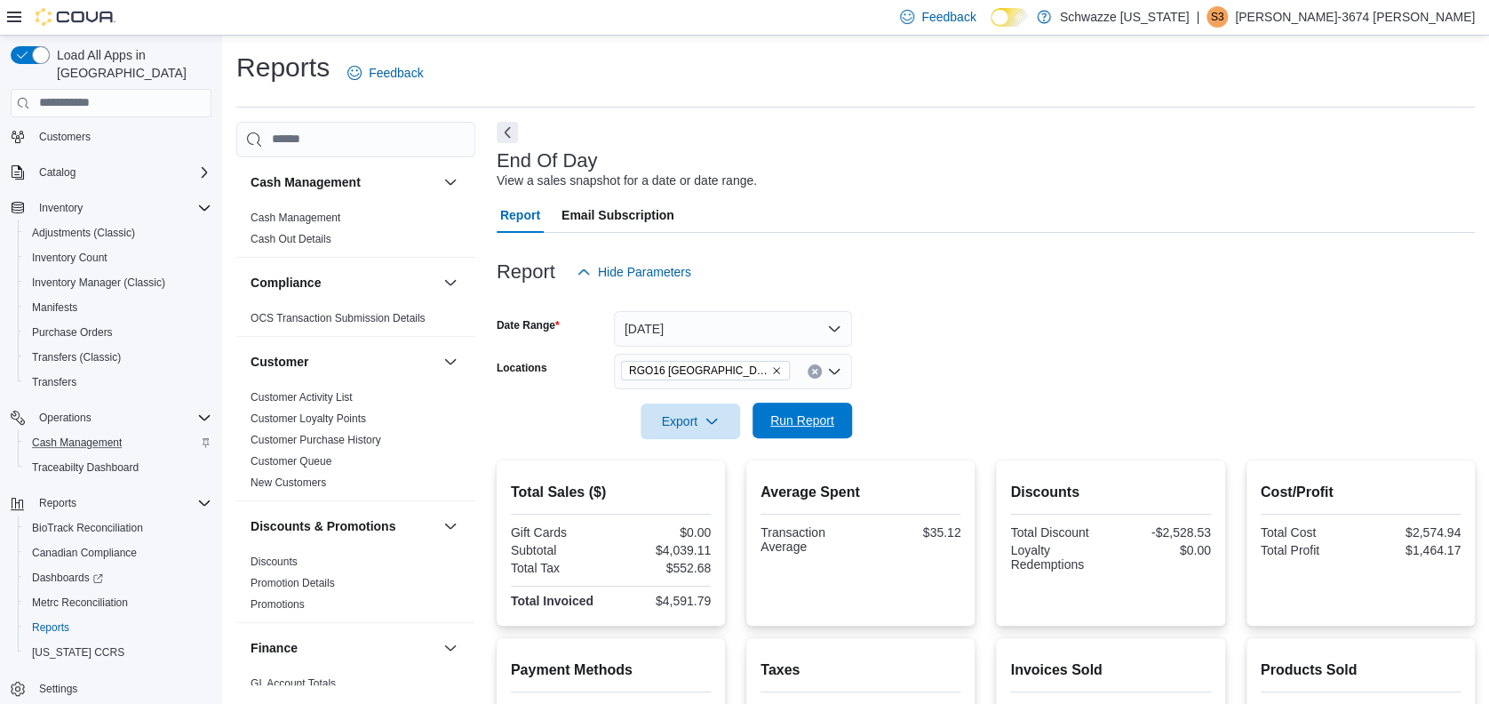
click at [829, 410] on span "Run Report" at bounding box center [802, 420] width 78 height 36
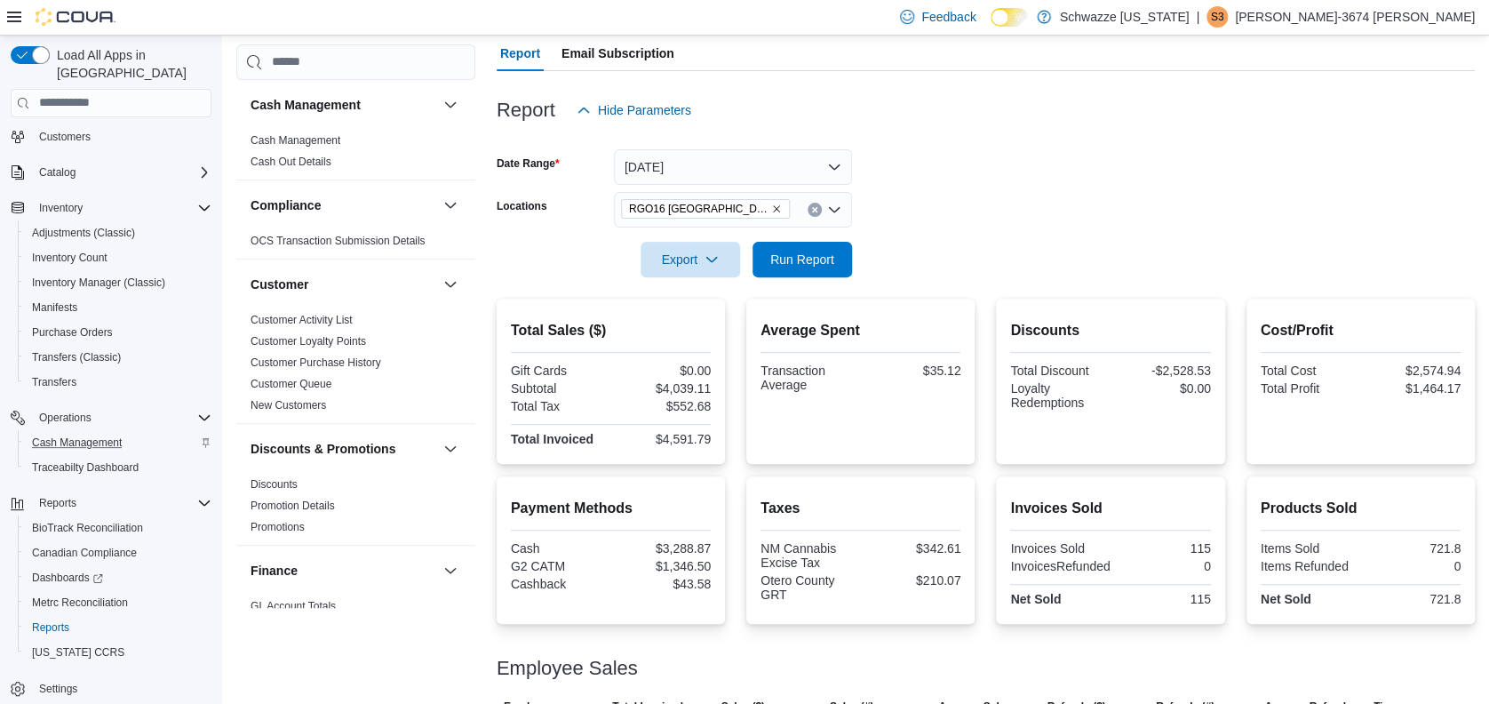
scroll to position [244, 0]
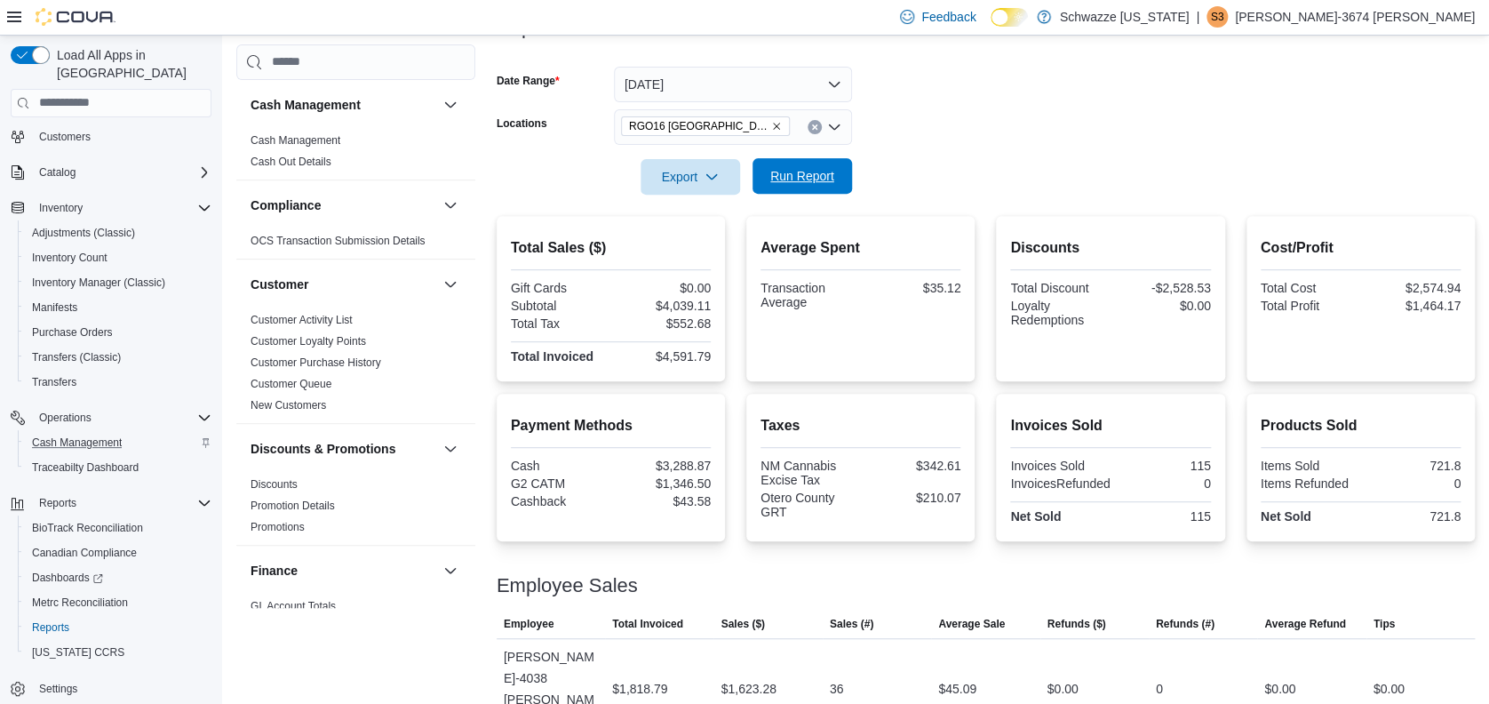
click at [807, 159] on span "Run Report" at bounding box center [802, 176] width 78 height 36
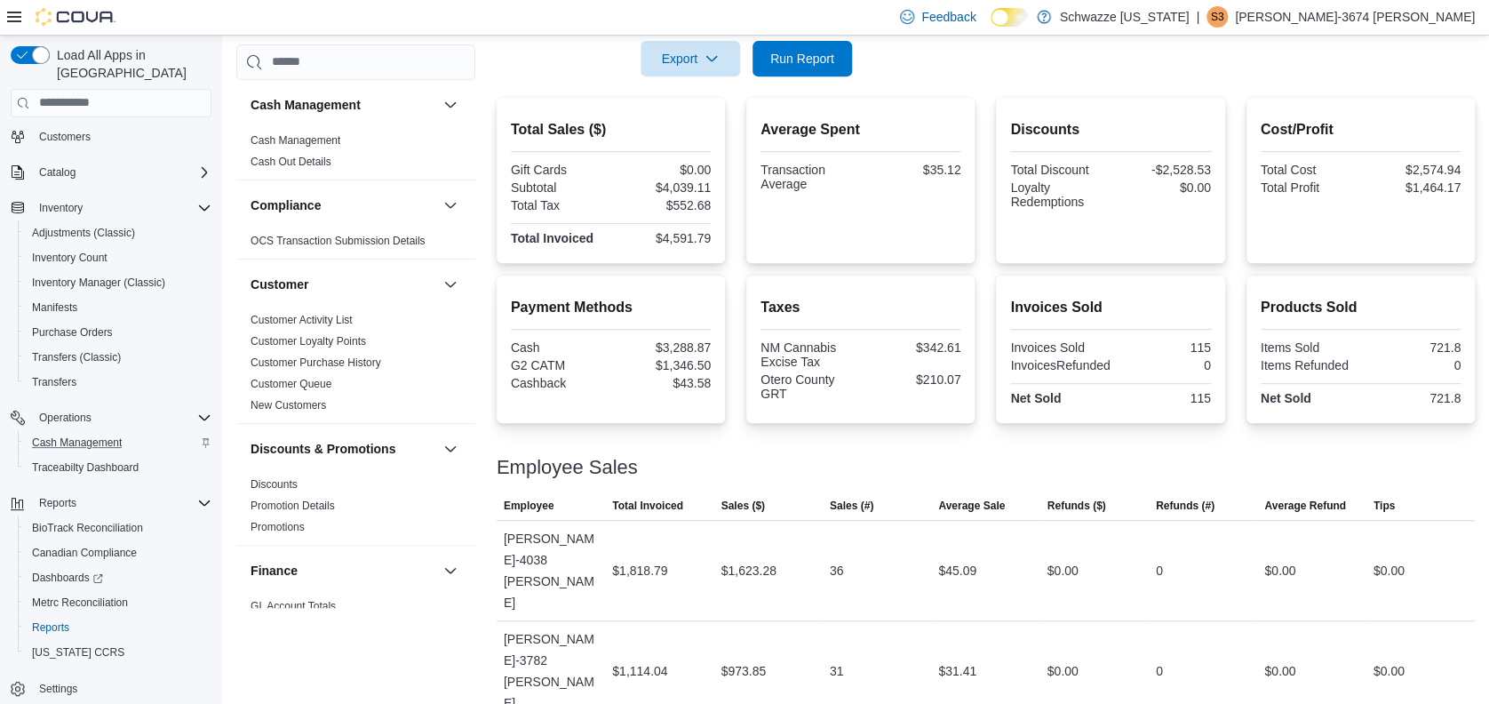
scroll to position [481, 0]
